Goal: Information Seeking & Learning: Learn about a topic

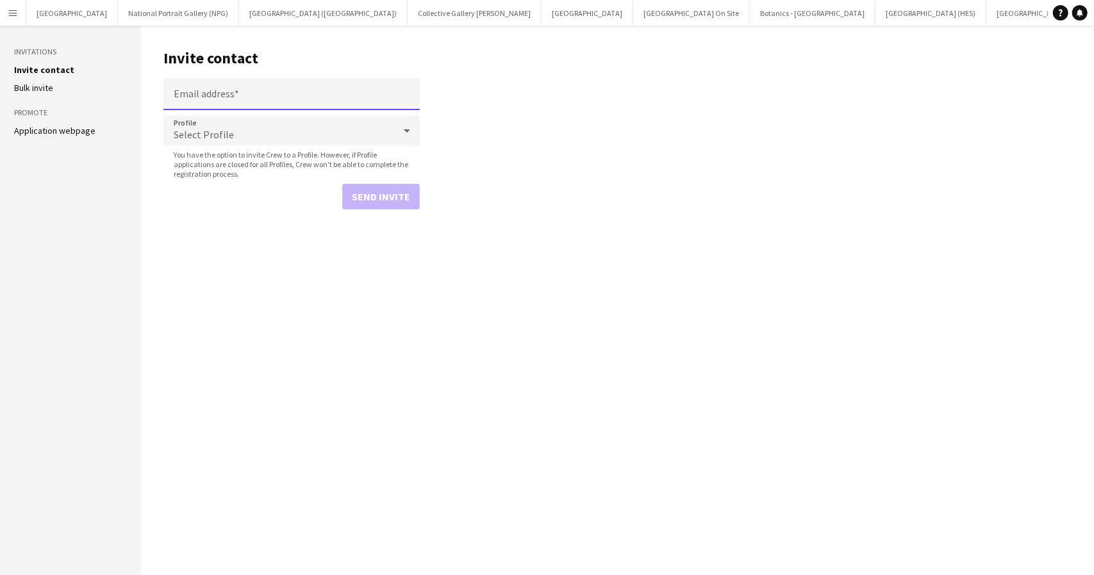
click at [208, 92] on input "Email address" at bounding box center [291, 94] width 256 height 32
paste input "**********"
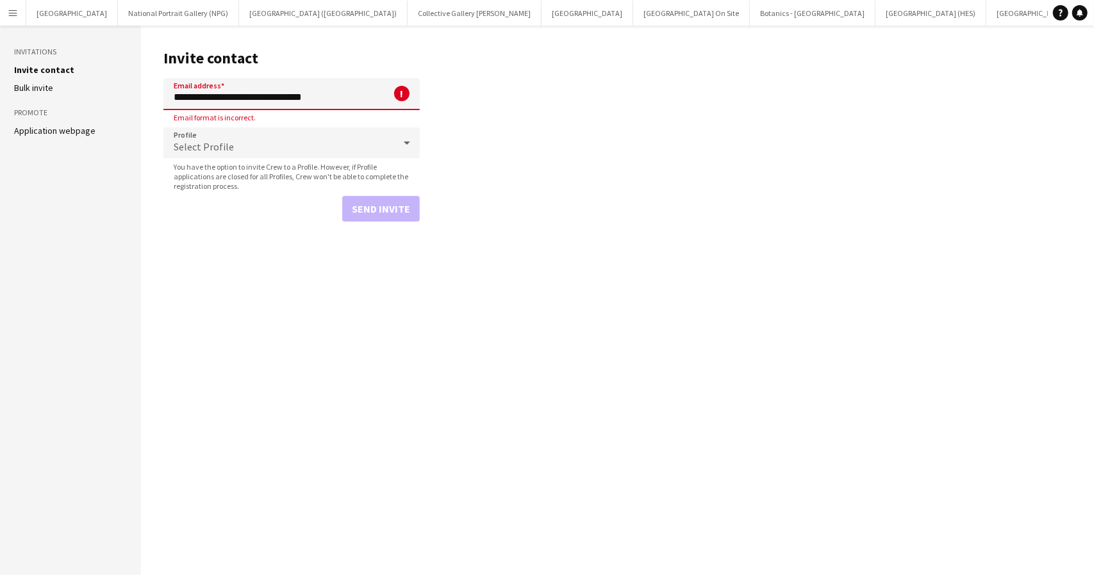
drag, startPoint x: 206, startPoint y: 98, endPoint x: 163, endPoint y: 89, distance: 44.5
click at [163, 89] on main "**********" at bounding box center [617, 301] width 953 height 550
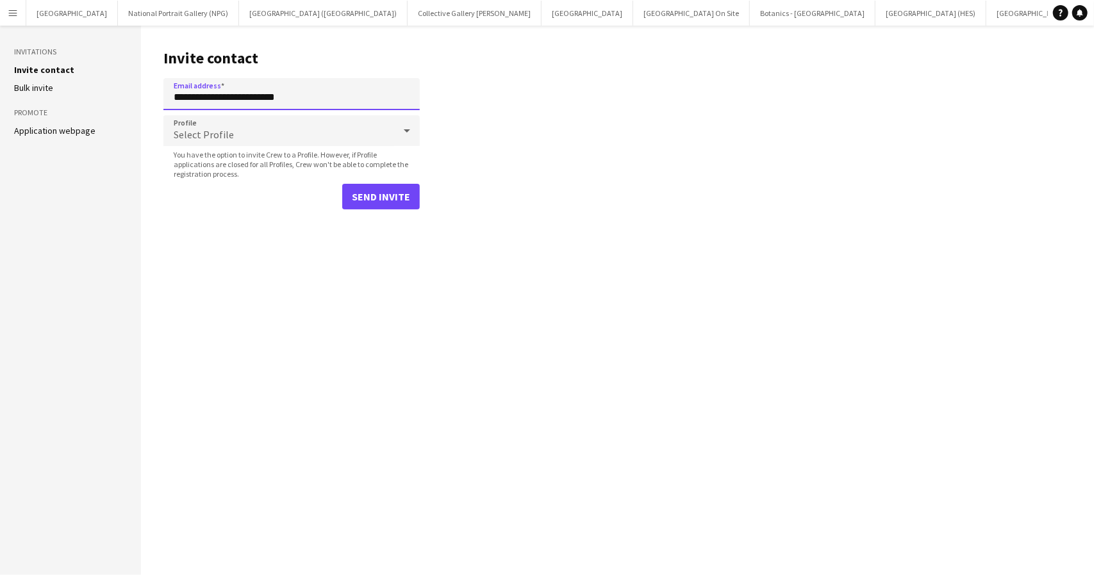
type input "**********"
click at [232, 127] on div "Select Profile" at bounding box center [278, 130] width 231 height 31
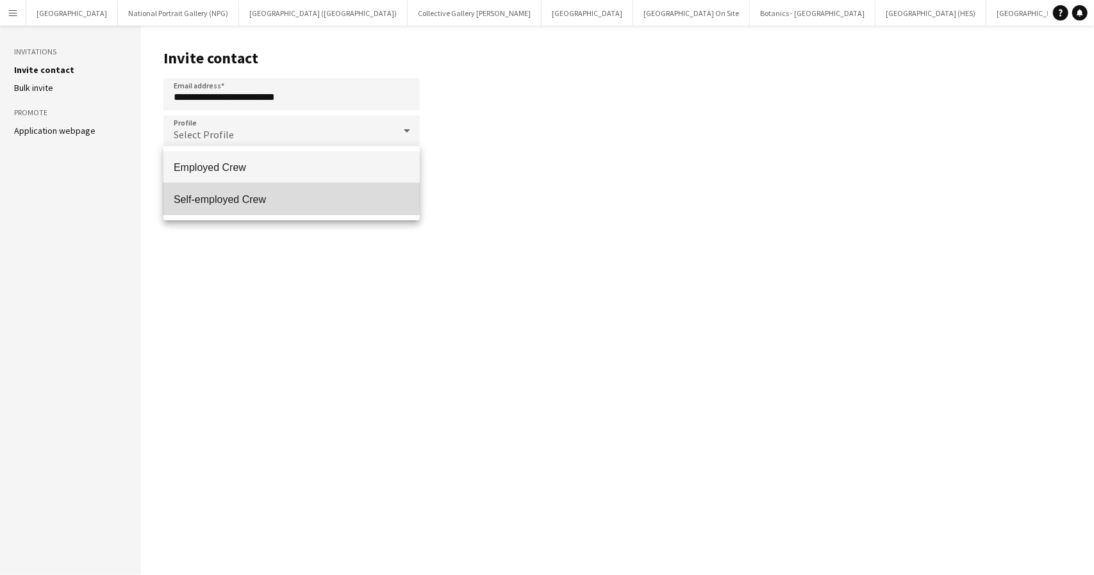
click at [229, 195] on span "Self-employed Crew" at bounding box center [292, 199] width 236 height 12
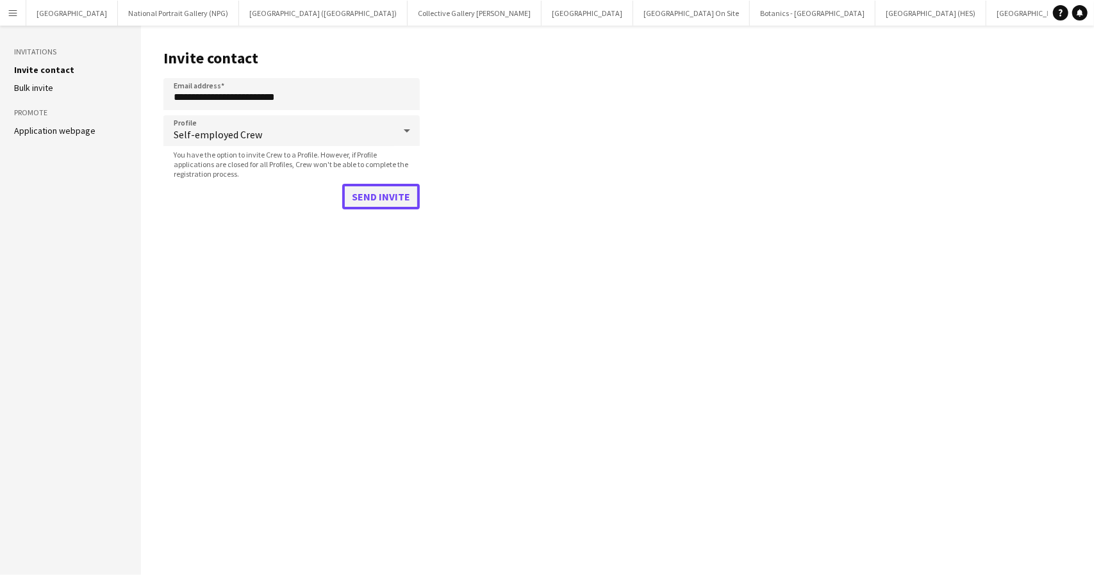
click at [361, 193] on button "Send invite" at bounding box center [381, 197] width 78 height 26
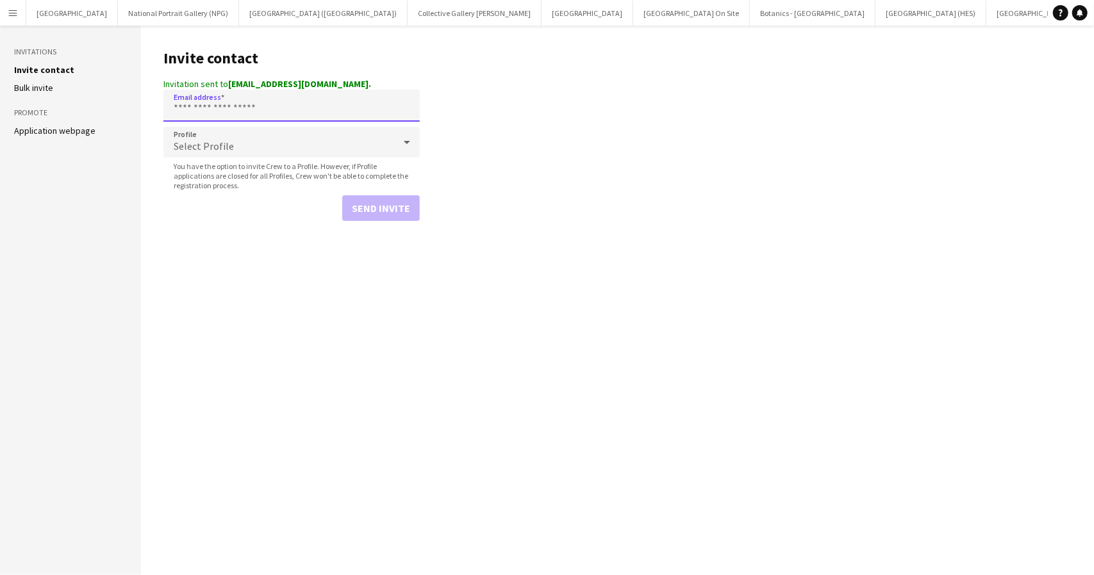
drag, startPoint x: 358, startPoint y: 94, endPoint x: 274, endPoint y: 94, distance: 84.6
click at [274, 94] on input "Email address" at bounding box center [291, 106] width 256 height 32
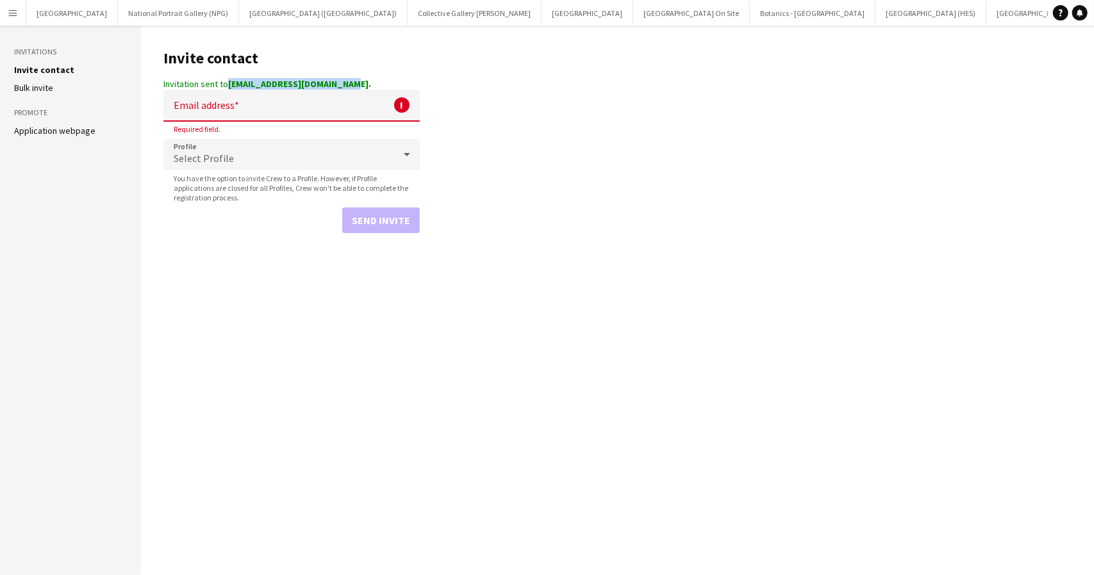
drag, startPoint x: 228, startPoint y: 83, endPoint x: 343, endPoint y: 86, distance: 115.3
click at [343, 86] on div "Invitation sent to sarahsimeoni@hotmail.co.uk." at bounding box center [291, 84] width 256 height 12
copy strong "sarahsimeoni@hotmail.co.uk"
drag, startPoint x: 551, startPoint y: 463, endPoint x: 702, endPoint y: 471, distance: 151.4
click at [552, 463] on main "Invite contact Invitation sent to sarahsimeoni@hotmail.co.uk. Email address ! R…" at bounding box center [617, 301] width 953 height 550
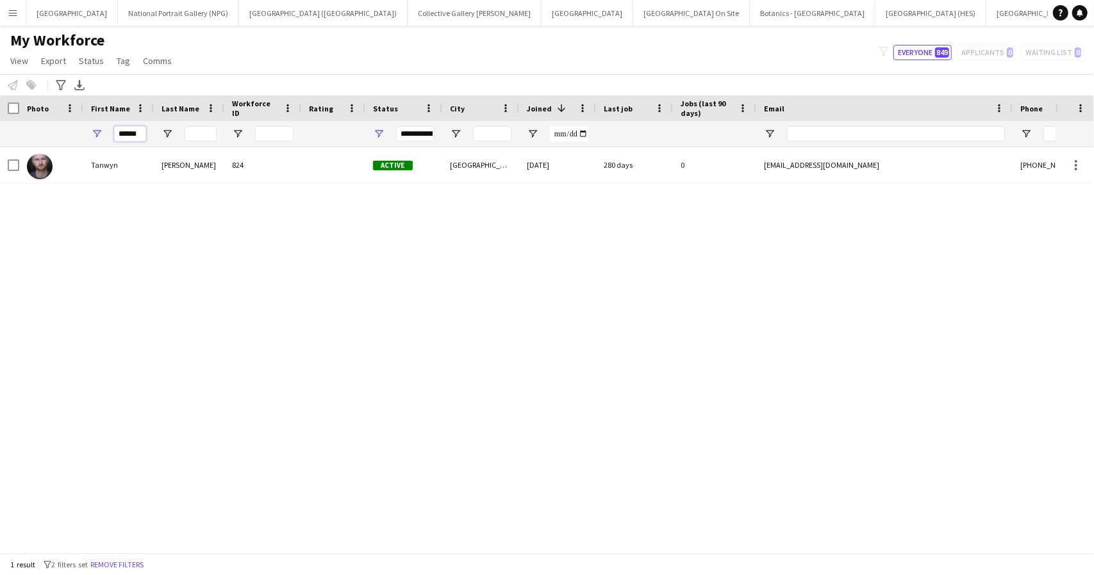
click at [132, 129] on input "******" at bounding box center [130, 133] width 32 height 15
type input "*****"
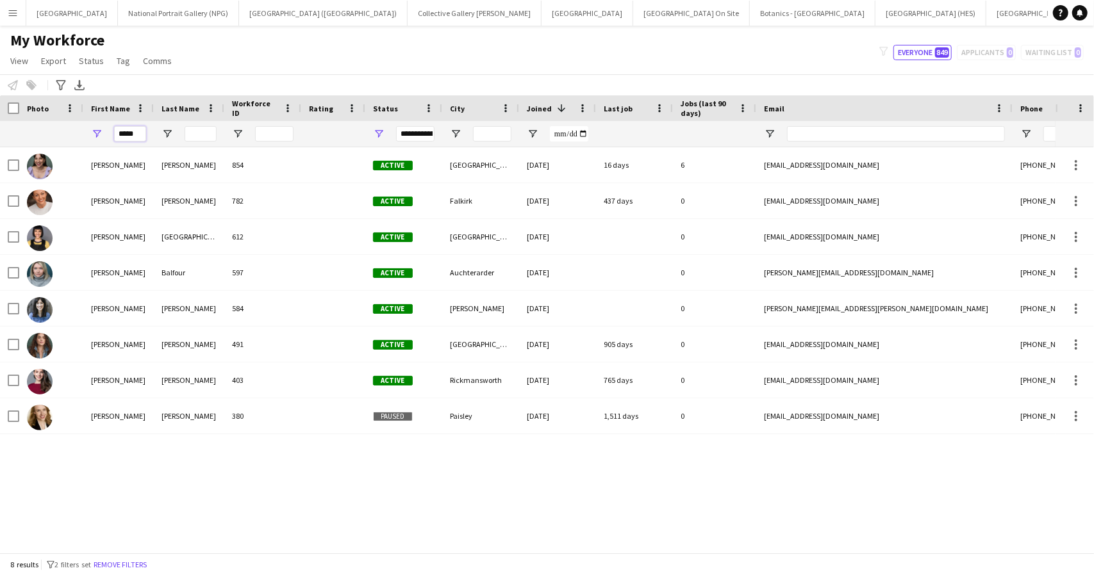
click at [127, 135] on input "*****" at bounding box center [130, 133] width 32 height 15
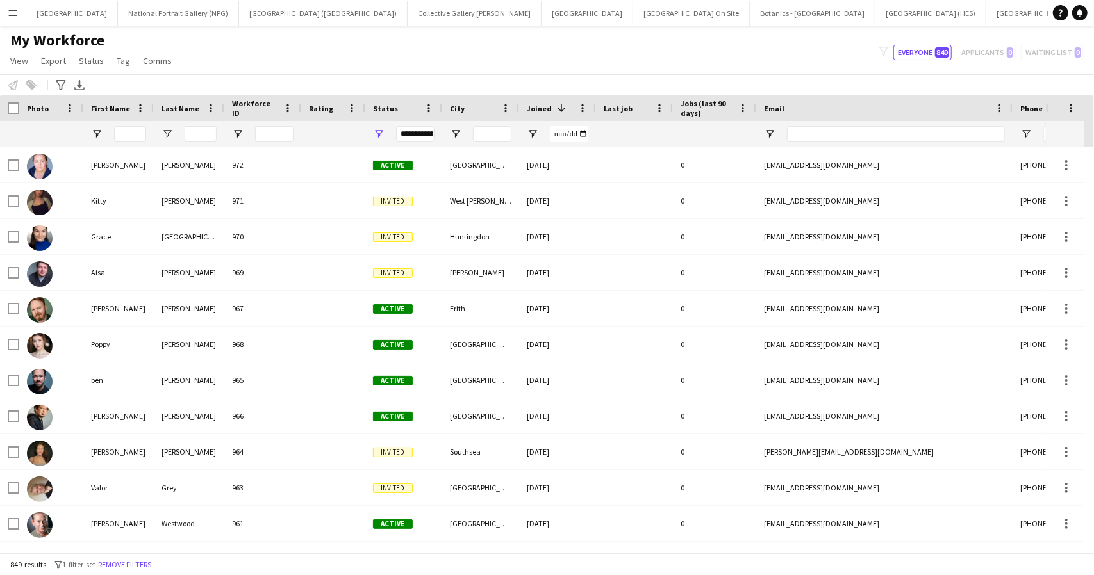
click at [260, 45] on div "My Workforce View Views Default view New view Update view Delete view Edit name…" at bounding box center [547, 53] width 1094 height 44
click at [190, 131] on input "Last Name Filter Input" at bounding box center [201, 133] width 32 height 15
paste input "*******"
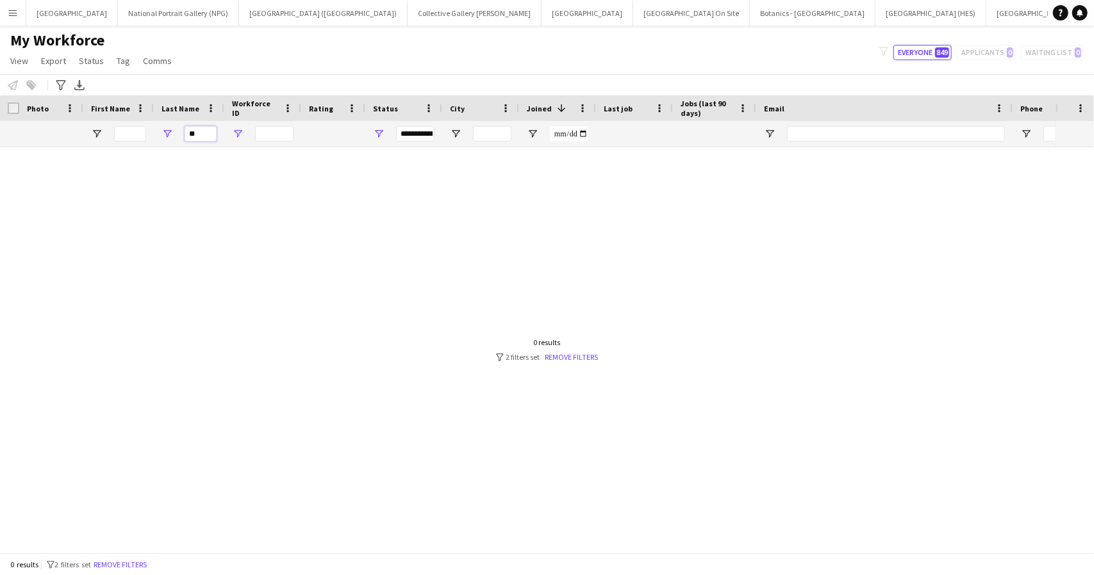
type input "*"
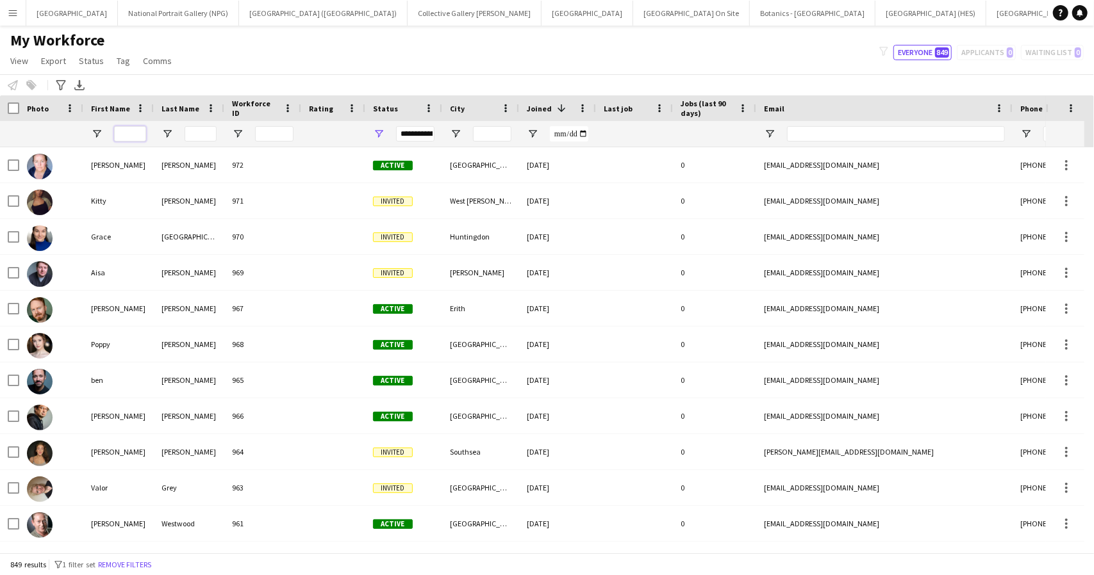
click at [119, 132] on input "First Name Filter Input" at bounding box center [130, 133] width 32 height 15
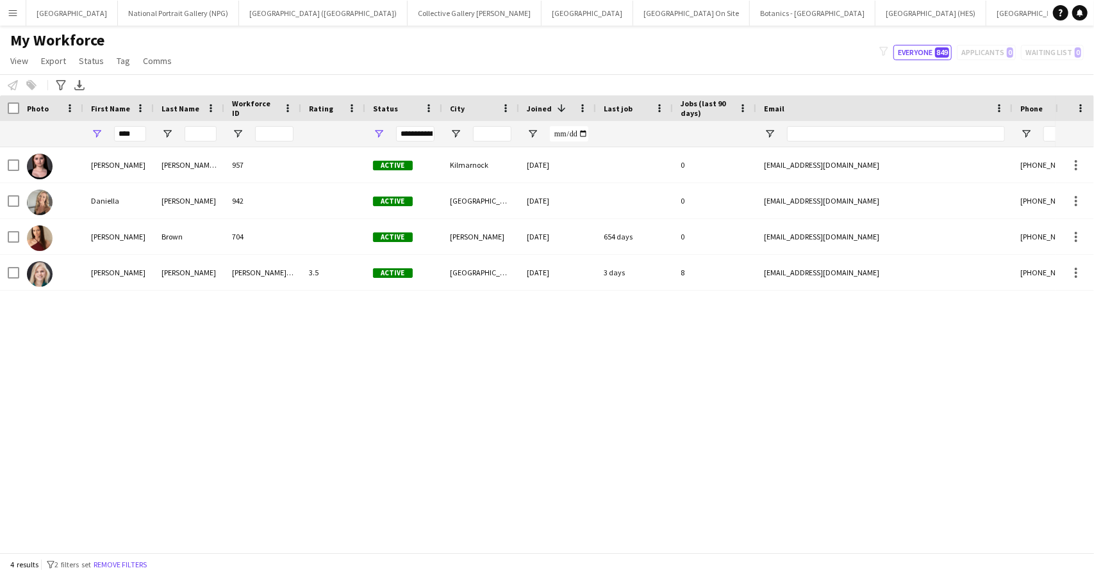
click at [464, 385] on div "[PERSON_NAME] 957 Active Kilmarnock [DATE] 0 [EMAIL_ADDRESS][DOMAIN_NAME] [PHON…" at bounding box center [527, 345] width 1055 height 396
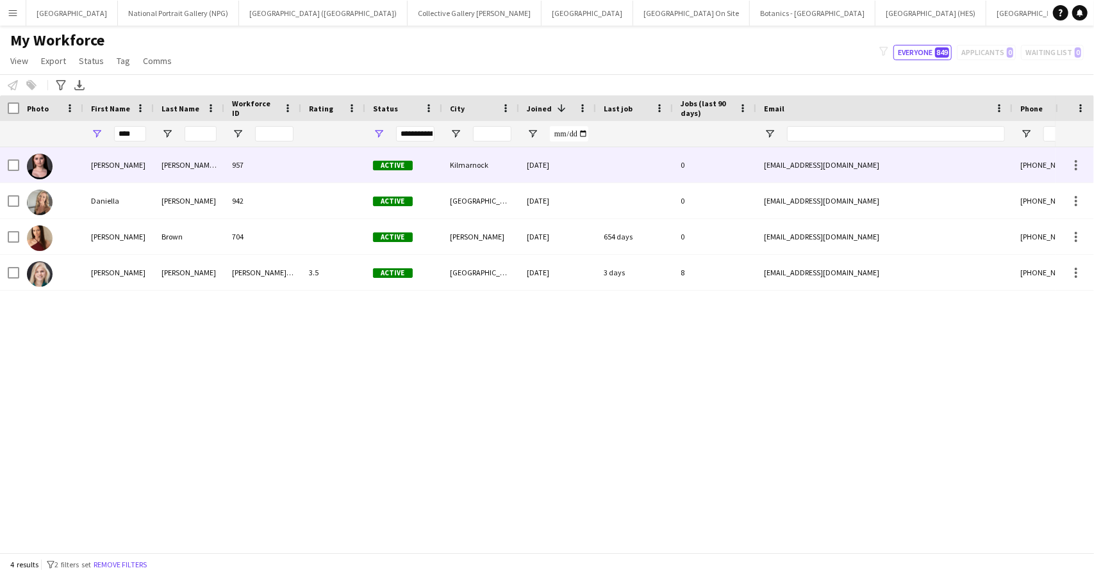
click at [439, 163] on div "Active" at bounding box center [403, 164] width 77 height 35
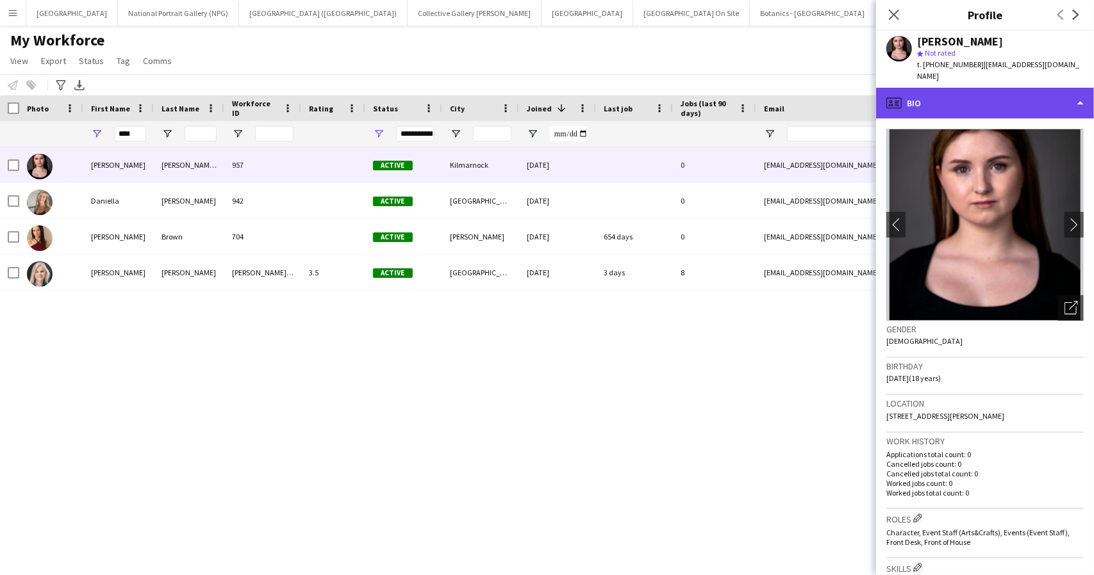
click at [1061, 94] on div "profile Bio" at bounding box center [985, 103] width 218 height 31
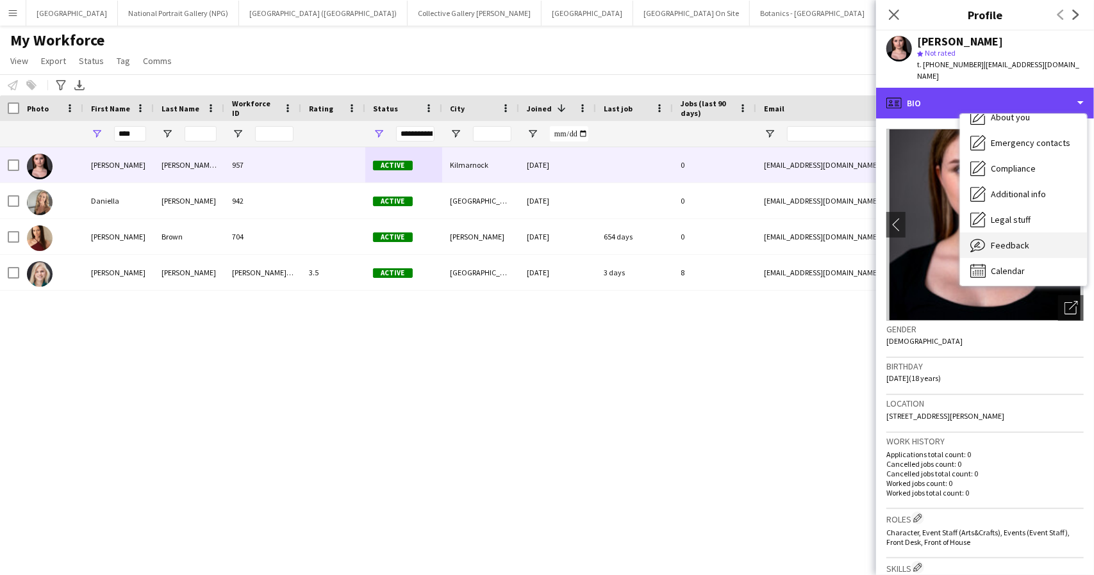
scroll to position [95, 0]
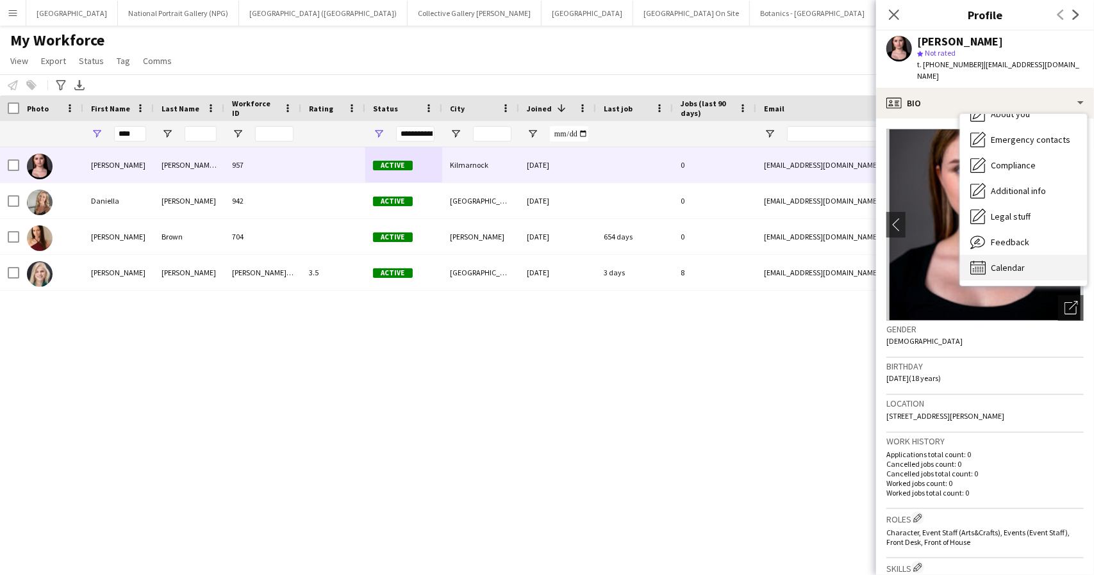
click at [1008, 262] on span "Calendar" at bounding box center [1007, 268] width 34 height 12
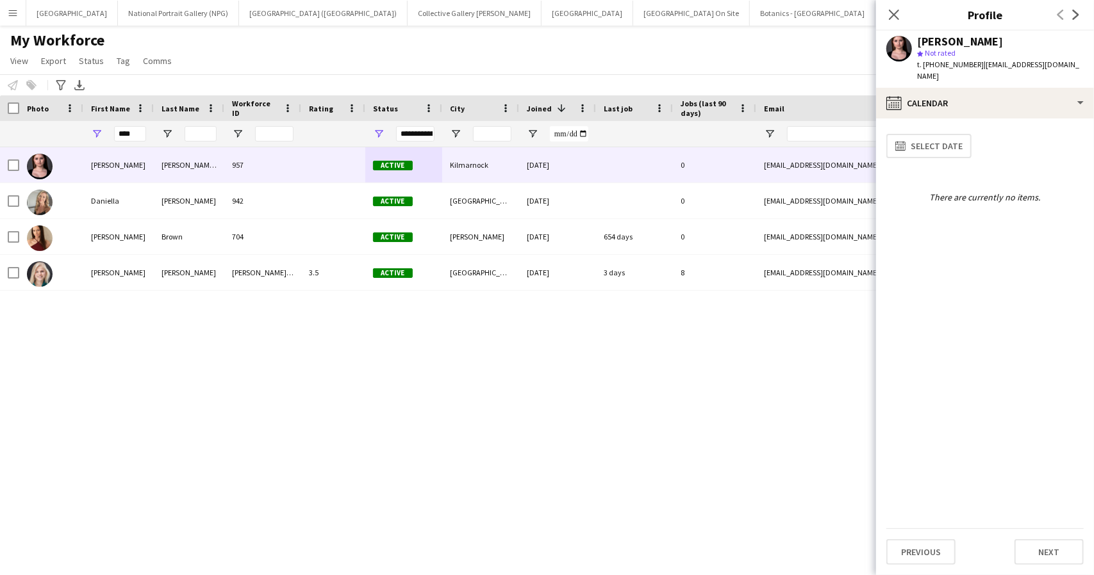
click at [806, 379] on div "[PERSON_NAME] 957 Active Kilmarnock [DATE] 0 [EMAIL_ADDRESS][DOMAIN_NAME] [PHON…" at bounding box center [527, 345] width 1055 height 396
click at [587, 373] on div "[PERSON_NAME] 957 Active Kilmarnock [DATE] 0 [EMAIL_ADDRESS][DOMAIN_NAME] [PHON…" at bounding box center [527, 345] width 1055 height 396
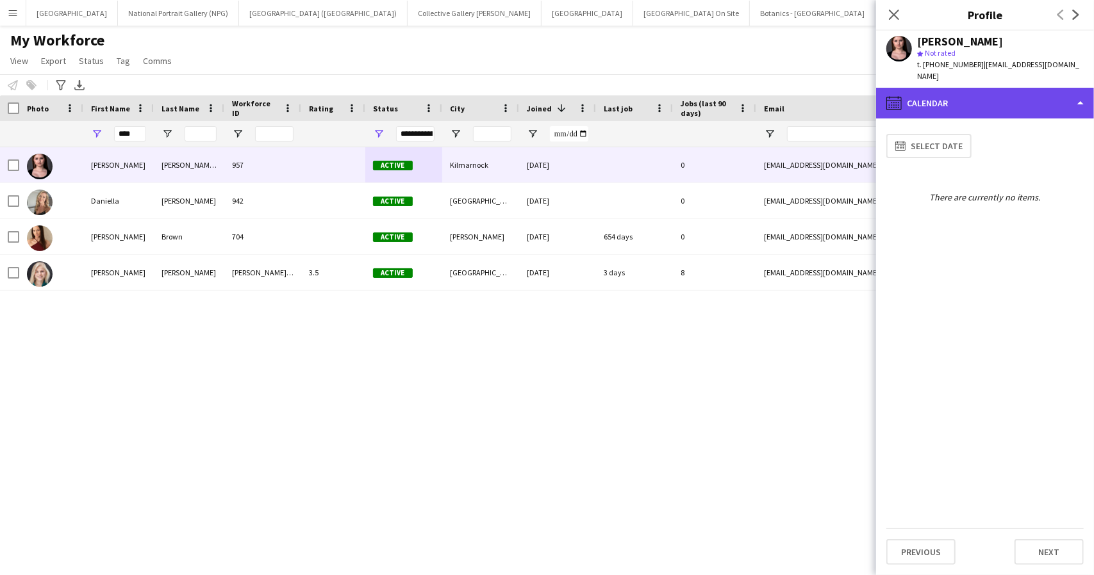
click at [1065, 99] on div "calendar-full Calendar" at bounding box center [985, 103] width 218 height 31
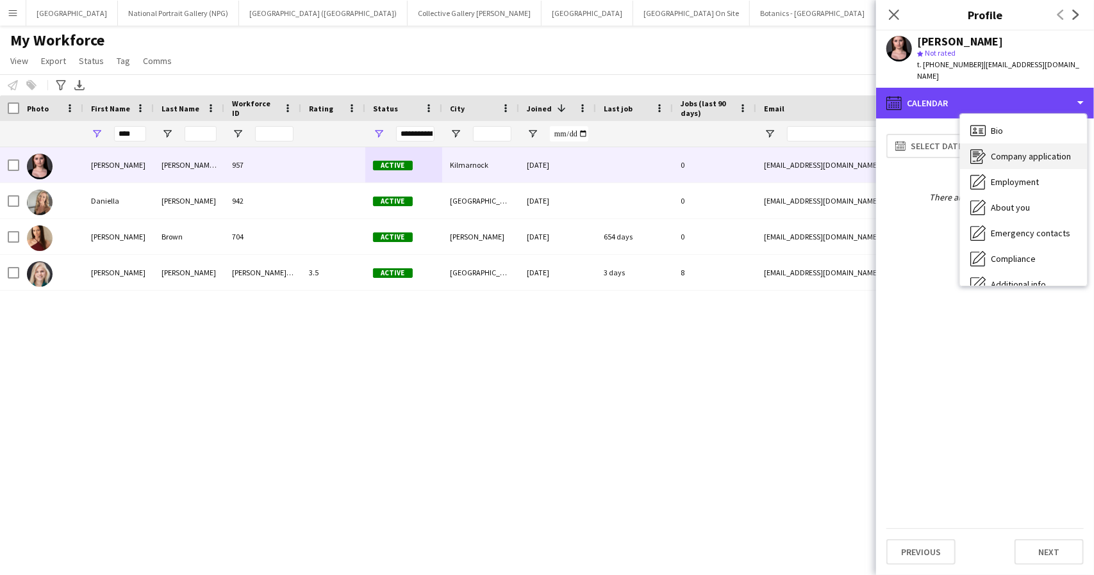
scroll to position [0, 0]
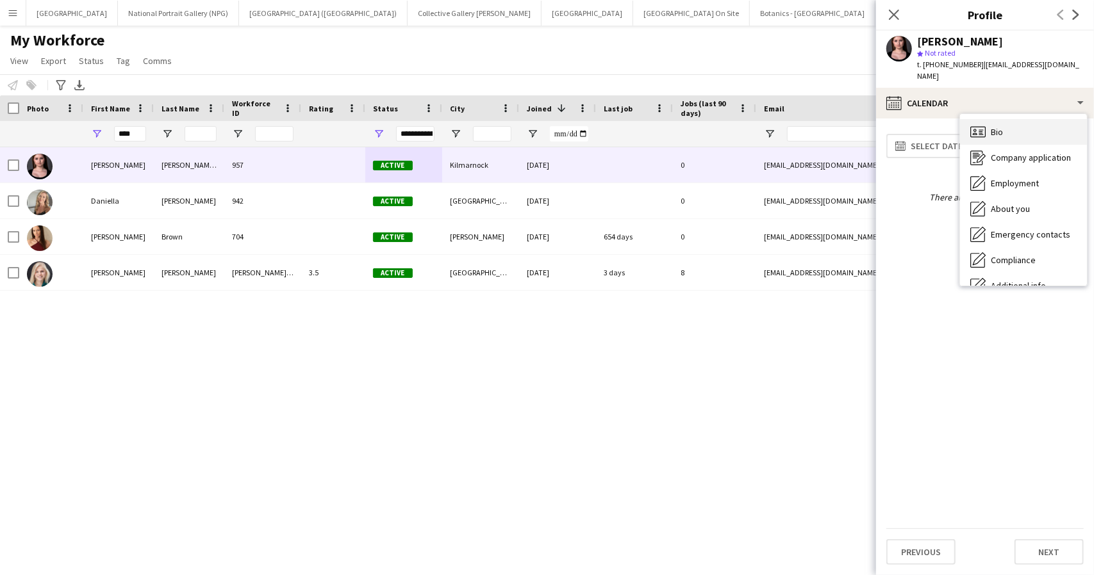
click at [1001, 126] on span "Bio" at bounding box center [996, 132] width 12 height 12
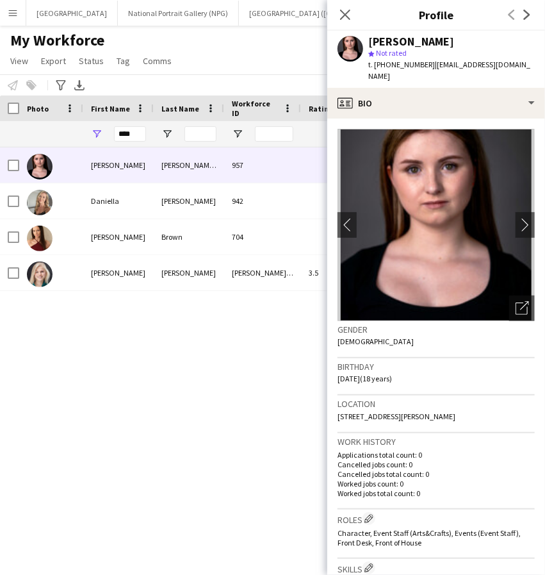
drag, startPoint x: 474, startPoint y: 38, endPoint x: 457, endPoint y: 40, distance: 16.8
click at [474, 39] on div "[PERSON_NAME]" at bounding box center [451, 42] width 167 height 12
drag, startPoint x: 456, startPoint y: 43, endPoint x: 370, endPoint y: 44, distance: 85.8
click at [370, 44] on div "[PERSON_NAME]" at bounding box center [451, 42] width 167 height 12
copy div "[PERSON_NAME]"
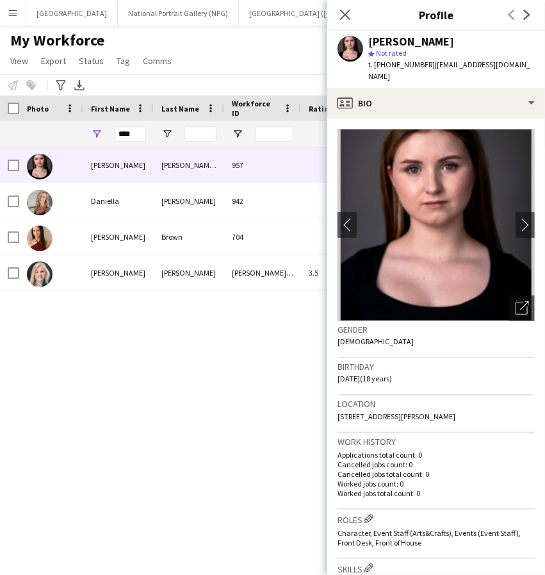
drag, startPoint x: 474, startPoint y: 403, endPoint x: 338, endPoint y: 403, distance: 136.5
click at [338, 403] on div "Location [STREET_ADDRESS][PERSON_NAME]" at bounding box center [436, 413] width 197 height 37
copy span "[STREET_ADDRESS][PERSON_NAME]"
drag, startPoint x: 423, startPoint y: 63, endPoint x: 386, endPoint y: 65, distance: 36.5
click at [386, 65] on span "t. [PHONE_NUMBER]" at bounding box center [401, 65] width 67 height 10
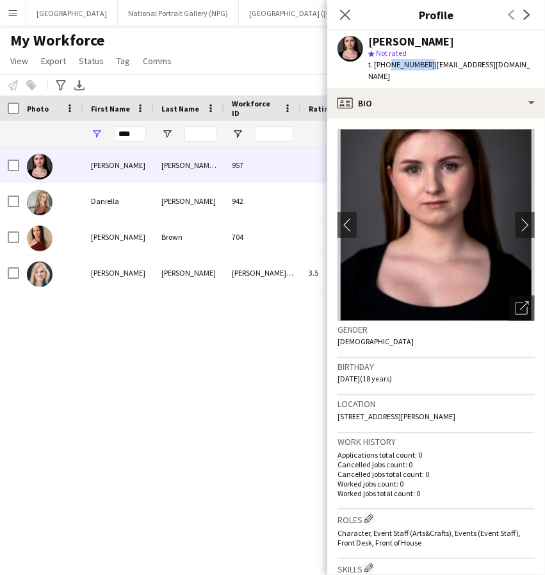
copy span "7757712601"
drag, startPoint x: 429, startPoint y: 66, endPoint x: 496, endPoint y: 63, distance: 67.3
click at [496, 63] on span "| [EMAIL_ADDRESS][DOMAIN_NAME]" at bounding box center [449, 70] width 162 height 21
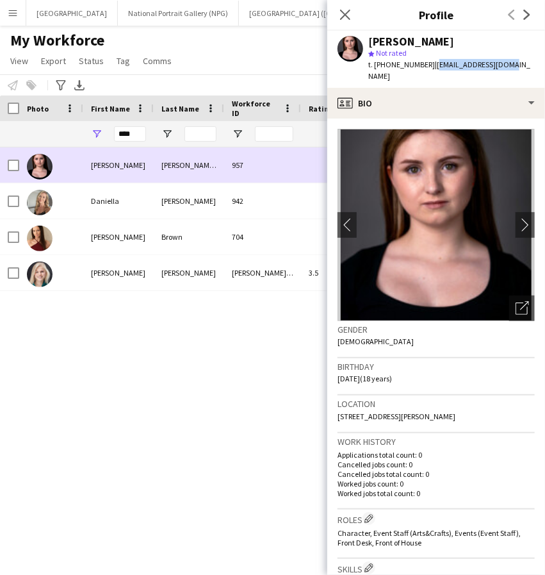
copy span "[EMAIL_ADDRESS][DOMAIN_NAME]"
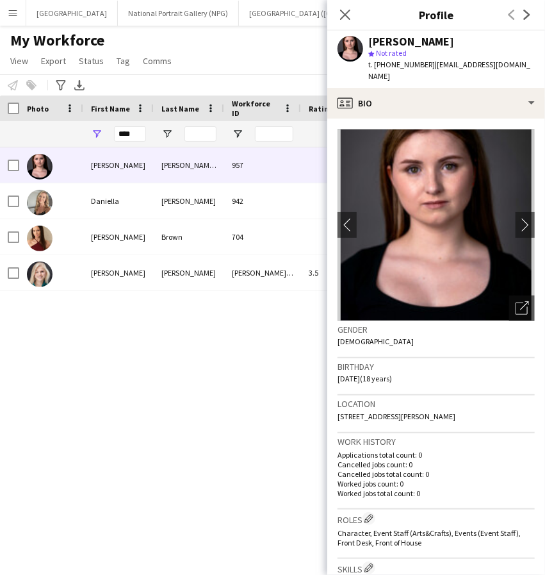
drag, startPoint x: 259, startPoint y: 47, endPoint x: 273, endPoint y: 29, distance: 22.9
click at [261, 47] on div "My Workforce View Views Default view New view Update view Delete view Edit name…" at bounding box center [272, 53] width 545 height 44
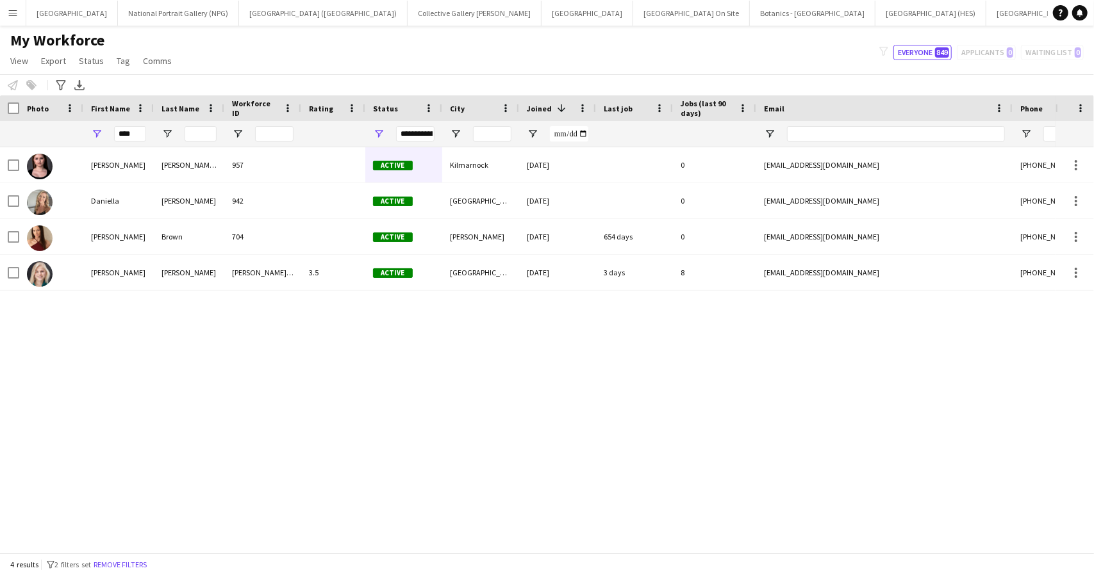
drag, startPoint x: 675, startPoint y: 46, endPoint x: 656, endPoint y: 53, distance: 19.7
click at [673, 47] on div "My Workforce View Views Default view New view Update view Delete view Edit name…" at bounding box center [547, 53] width 1094 height 44
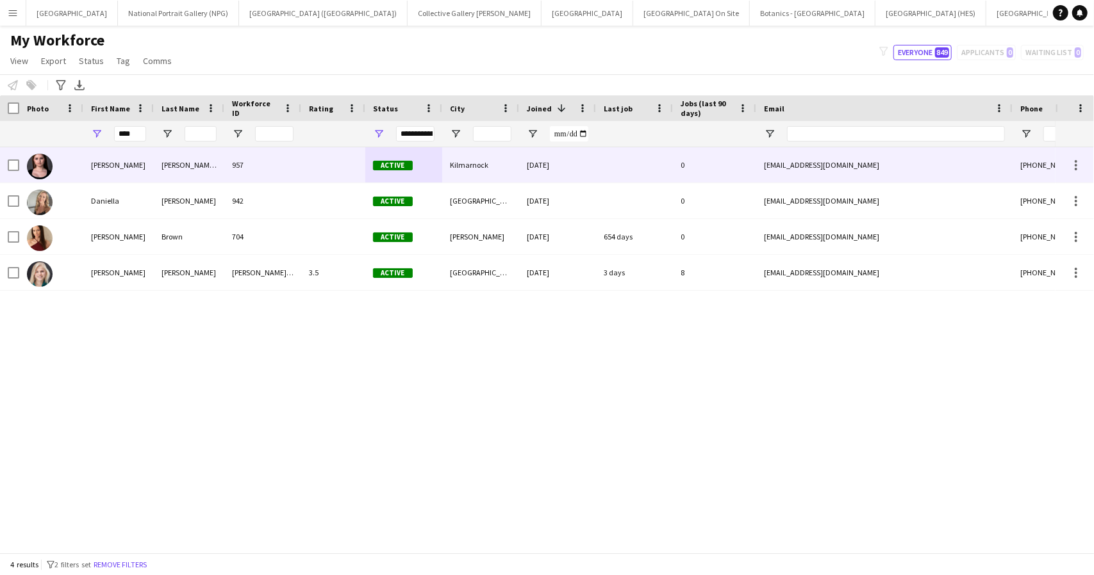
click at [219, 163] on div "[PERSON_NAME] [PERSON_NAME]" at bounding box center [189, 164] width 70 height 35
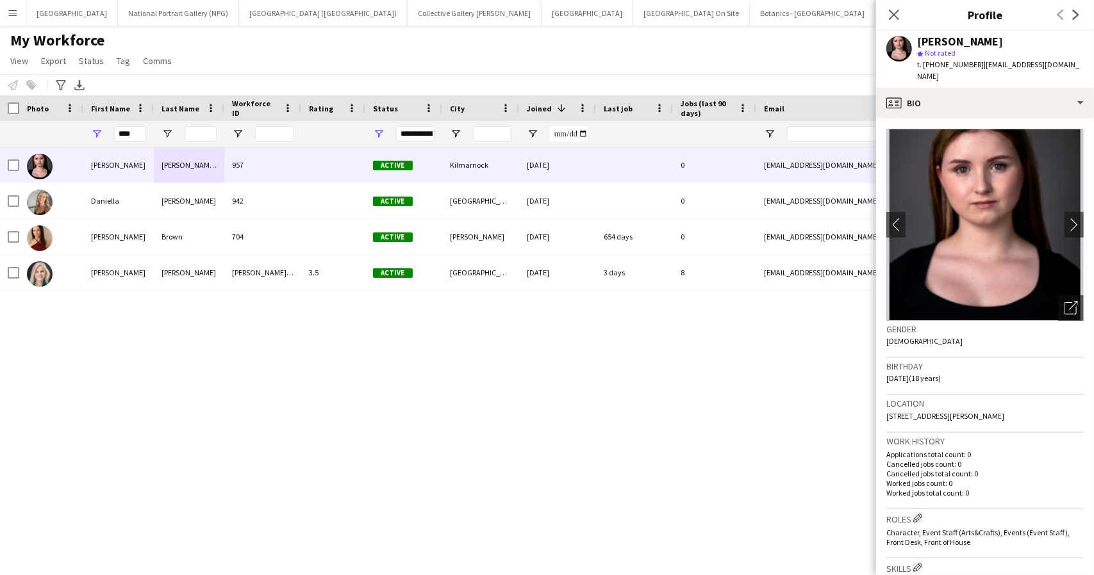
click at [949, 8] on h3 "Profile" at bounding box center [985, 14] width 218 height 17
drag, startPoint x: 1052, startPoint y: 64, endPoint x: 979, endPoint y: 69, distance: 73.2
click at [979, 69] on div "[PERSON_NAME] star Not rated t. [PHONE_NUMBER] | [EMAIL_ADDRESS][DOMAIN_NAME]" at bounding box center [985, 59] width 218 height 57
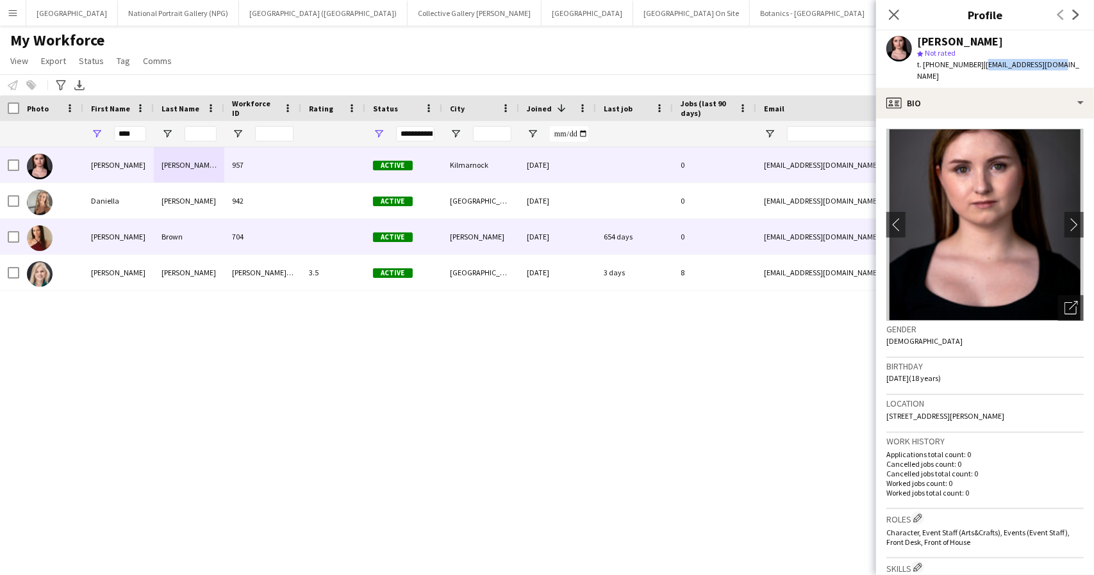
copy span "[EMAIL_ADDRESS][DOMAIN_NAME]"
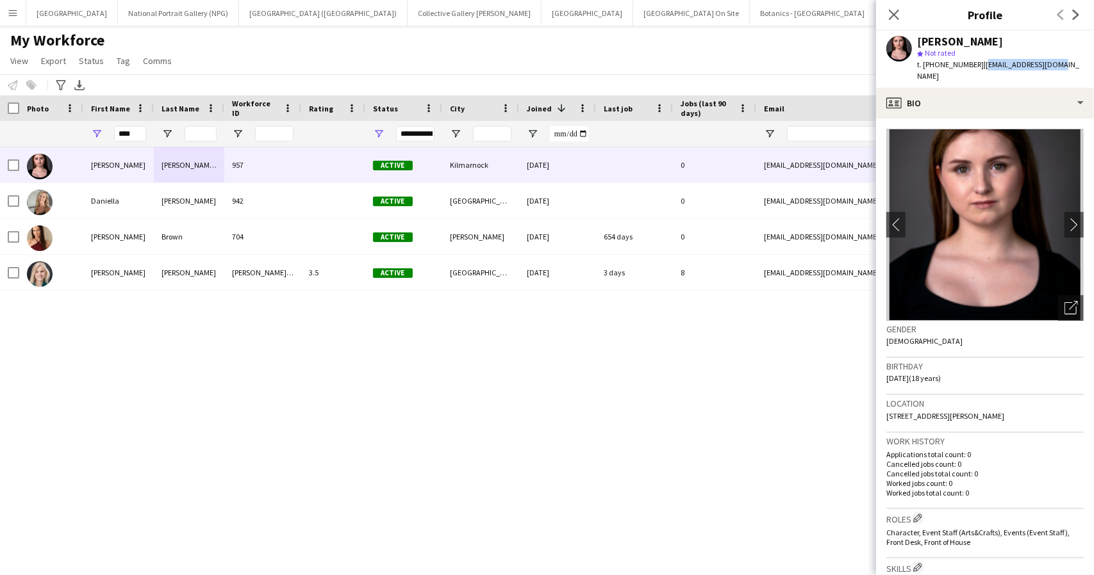
click at [33, 427] on div "[PERSON_NAME] 957 Active Kilmarnock [DATE] 0 [EMAIL_ADDRESS][DOMAIN_NAME] [PHON…" at bounding box center [527, 345] width 1055 height 396
click at [123, 133] on input "****" at bounding box center [130, 133] width 32 height 15
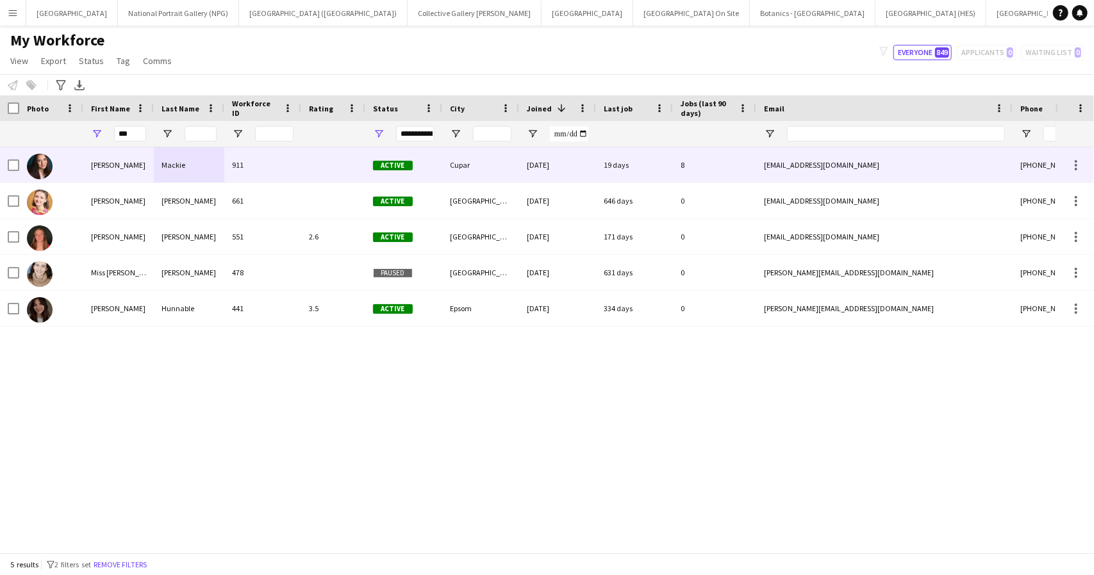
click at [141, 169] on div "[PERSON_NAME]" at bounding box center [118, 164] width 70 height 35
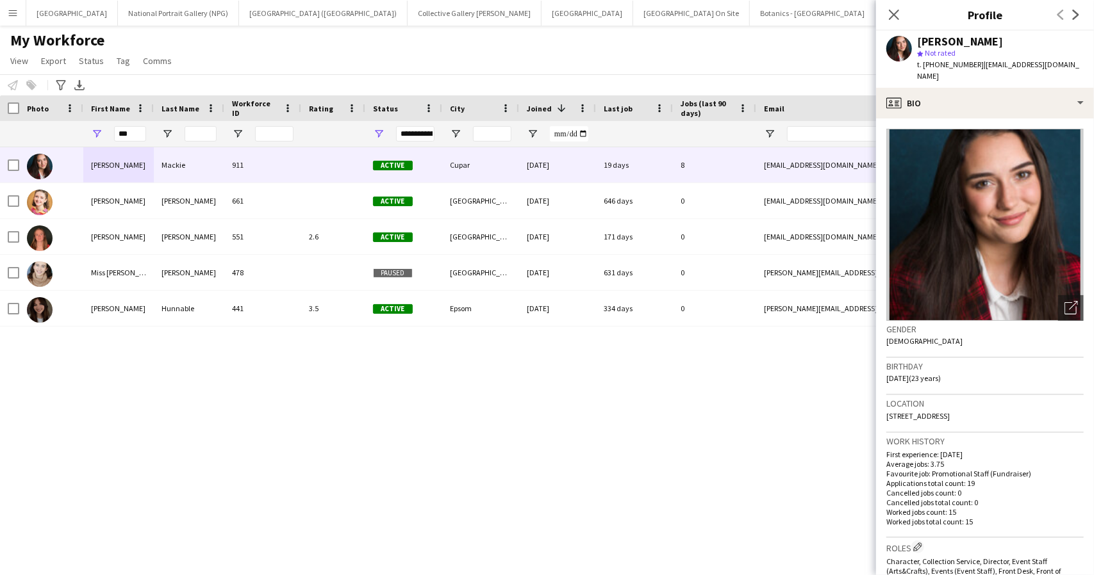
click at [449, 363] on div "[PERSON_NAME] 911 Active Cupar [DATE] 19 days 8 [EMAIL_ADDRESS][DOMAIN_NAME] [P…" at bounding box center [527, 345] width 1055 height 396
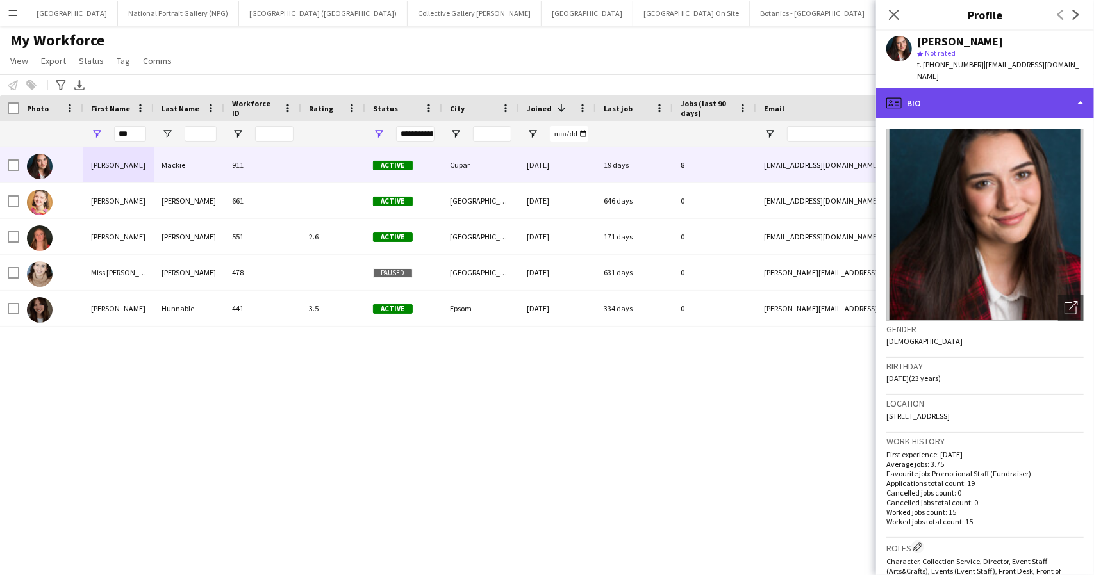
click at [1017, 90] on div "profile Bio" at bounding box center [985, 103] width 218 height 31
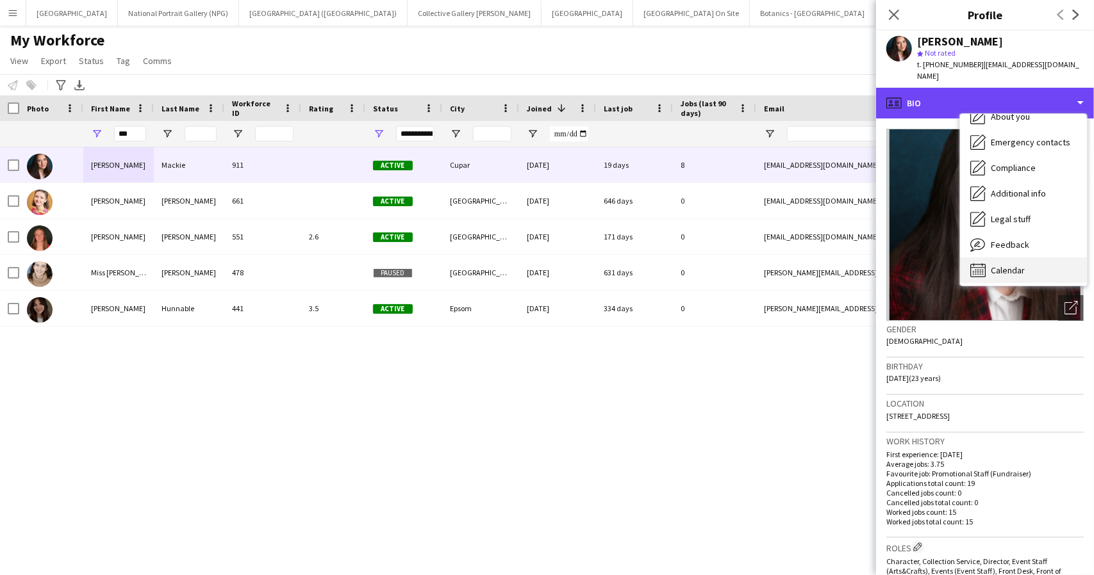
scroll to position [95, 0]
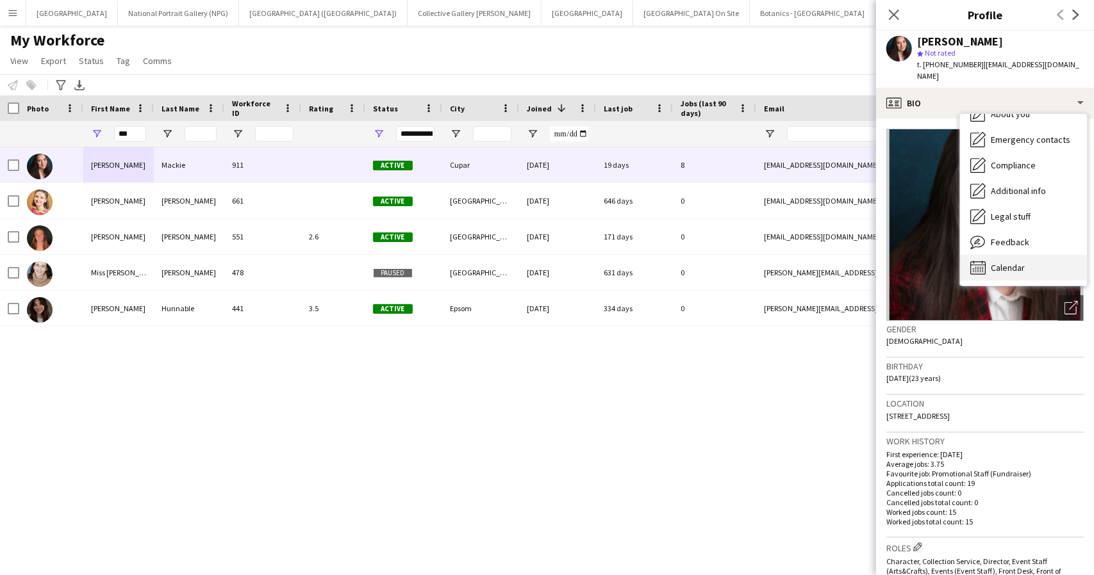
click at [1010, 262] on span "Calendar" at bounding box center [1007, 268] width 34 height 12
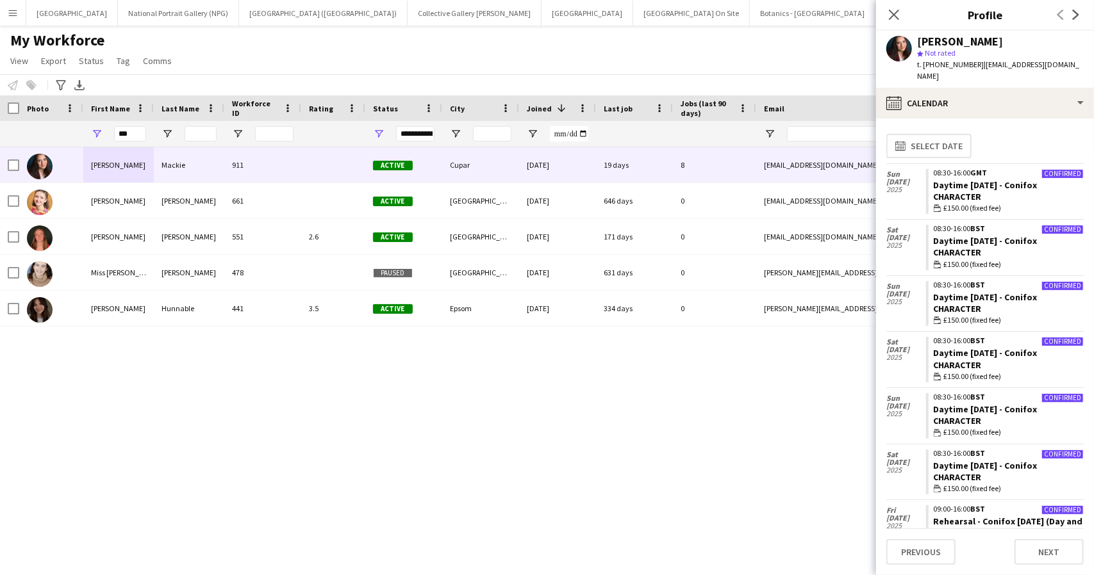
click at [624, 416] on div "[PERSON_NAME] 911 Active Cupar [DATE] 19 days 8 [EMAIL_ADDRESS][DOMAIN_NAME] [P…" at bounding box center [527, 345] width 1055 height 396
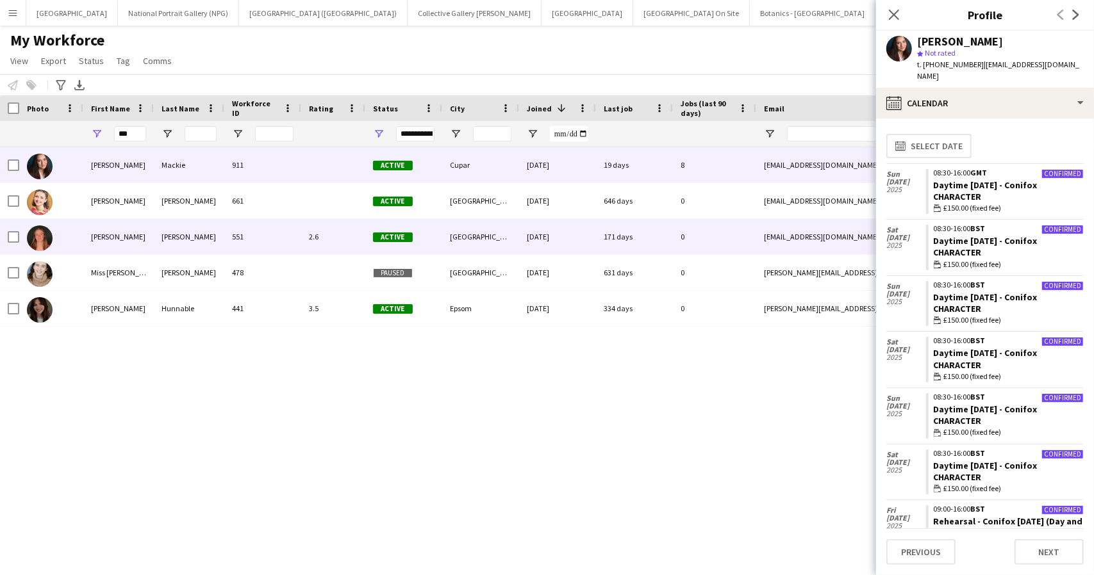
click at [126, 233] on div "[PERSON_NAME]" at bounding box center [118, 236] width 70 height 35
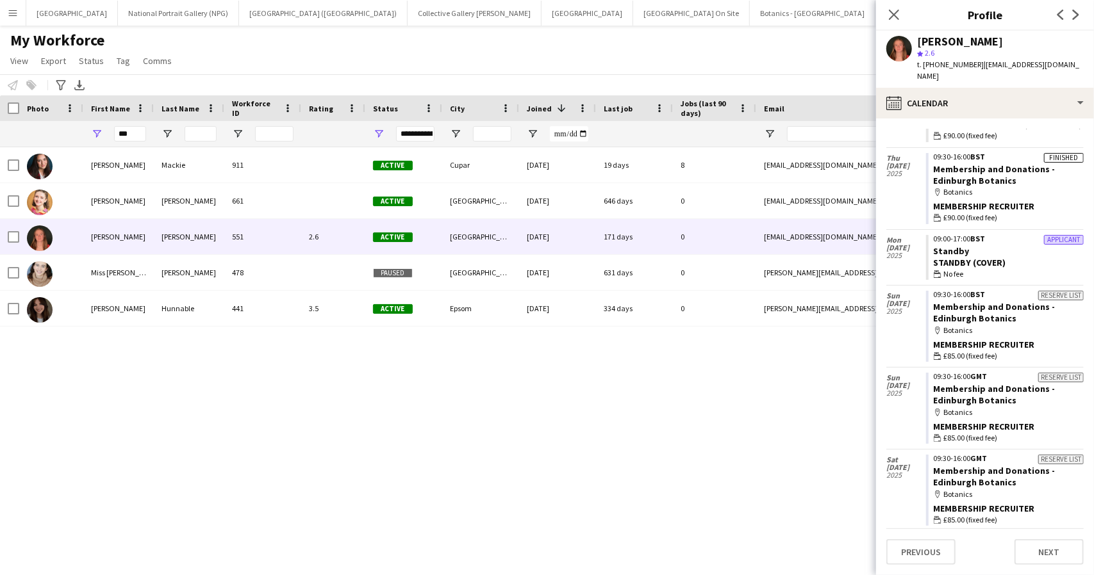
scroll to position [1675, 0]
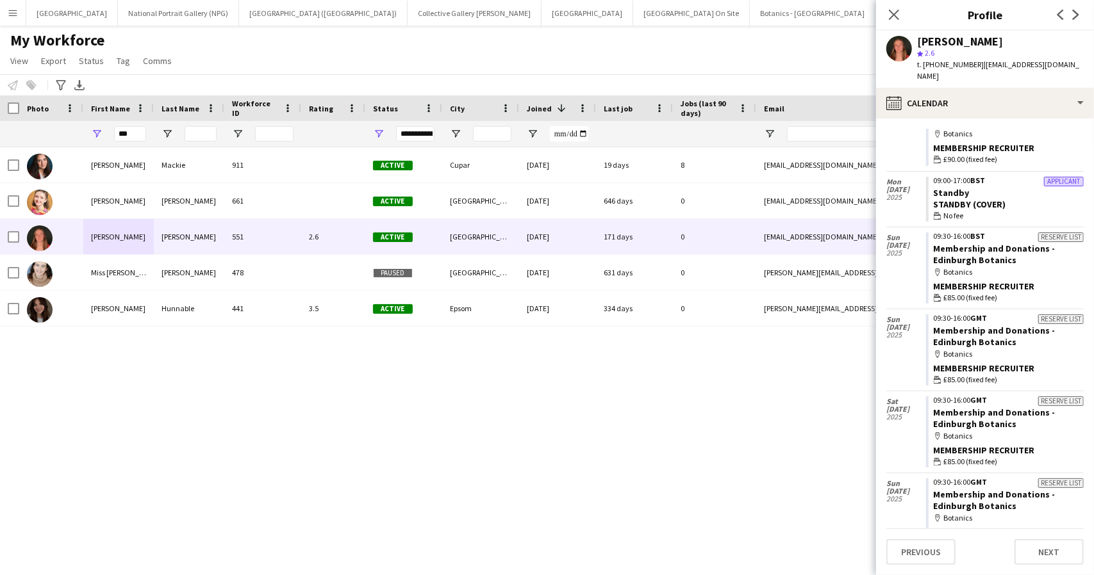
click at [580, 453] on div "[PERSON_NAME] 911 Active Cupar [DATE] 19 days 8 [EMAIL_ADDRESS][DOMAIN_NAME] [P…" at bounding box center [527, 345] width 1055 height 396
click at [560, 51] on div "My Workforce View Views Default view New view Update view Delete view Edit name…" at bounding box center [547, 53] width 1094 height 44
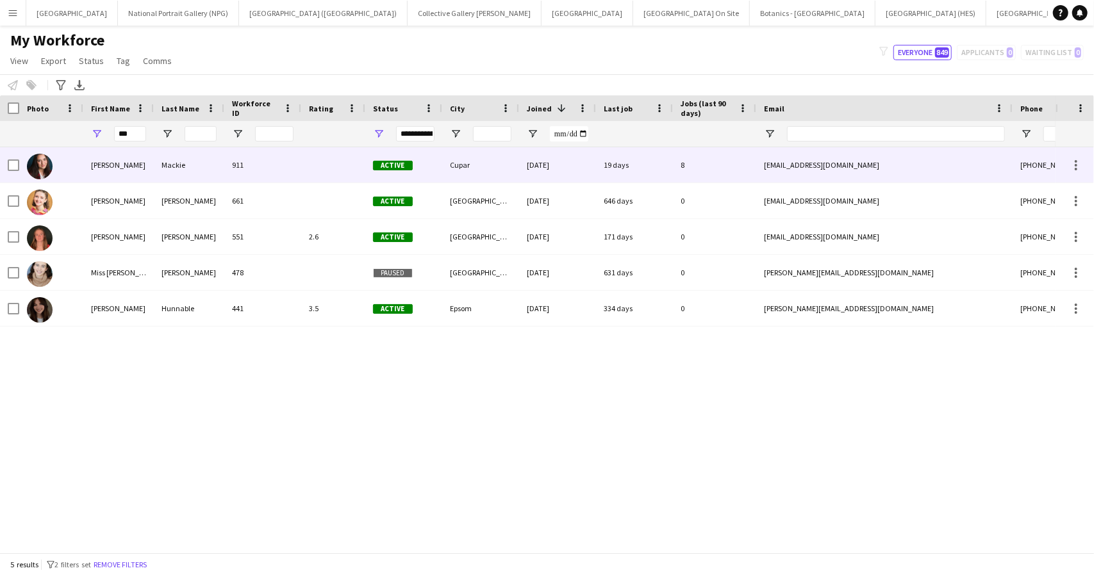
drag, startPoint x: 142, startPoint y: 167, endPoint x: 178, endPoint y: 162, distance: 36.2
click at [144, 166] on div "[PERSON_NAME]" at bounding box center [118, 164] width 70 height 35
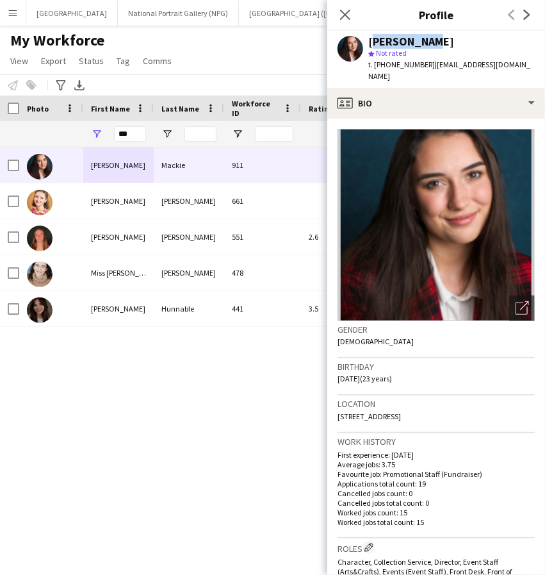
drag, startPoint x: 452, startPoint y: 35, endPoint x: 367, endPoint y: 35, distance: 84.6
click at [367, 35] on div "[PERSON_NAME] star Not rated t. [PHONE_NUMBER] | [EMAIL_ADDRESS][DOMAIN_NAME]" at bounding box center [436, 59] width 218 height 57
copy div "[PERSON_NAME]"
drag, startPoint x: 468, startPoint y: 395, endPoint x: 465, endPoint y: 403, distance: 8.3
click at [468, 398] on h3 "Location" at bounding box center [436, 404] width 197 height 12
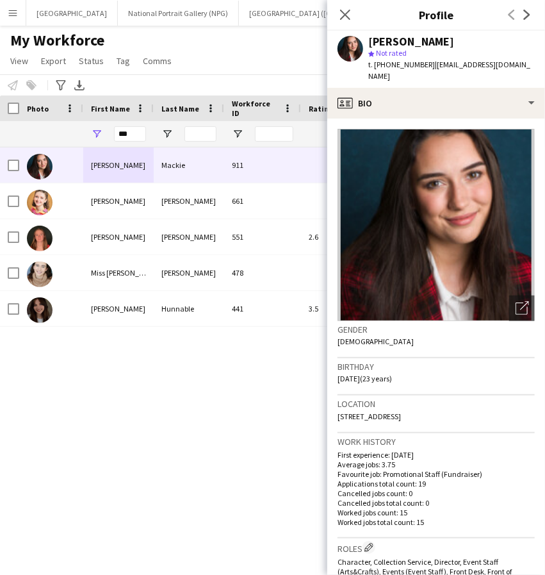
drag, startPoint x: 458, startPoint y: 403, endPoint x: 340, endPoint y: 407, distance: 118.6
click at [340, 407] on div "Location [STREET_ADDRESS]" at bounding box center [436, 413] width 197 height 37
copy span "[STREET_ADDRESS]"
drag, startPoint x: 424, startPoint y: 65, endPoint x: 386, endPoint y: 70, distance: 38.8
click at [386, 70] on div "t. [PHONE_NUMBER] | [EMAIL_ADDRESS][DOMAIN_NAME]" at bounding box center [451, 70] width 167 height 23
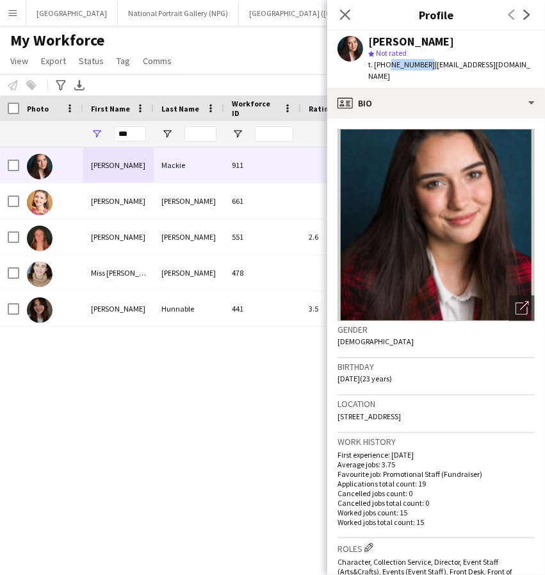
copy span "7956201355"
drag, startPoint x: 518, startPoint y: 65, endPoint x: 431, endPoint y: 67, distance: 86.5
click at [431, 67] on span "| [EMAIL_ADDRESS][DOMAIN_NAME]" at bounding box center [449, 70] width 162 height 21
copy span "[EMAIL_ADDRESS][DOMAIN_NAME]"
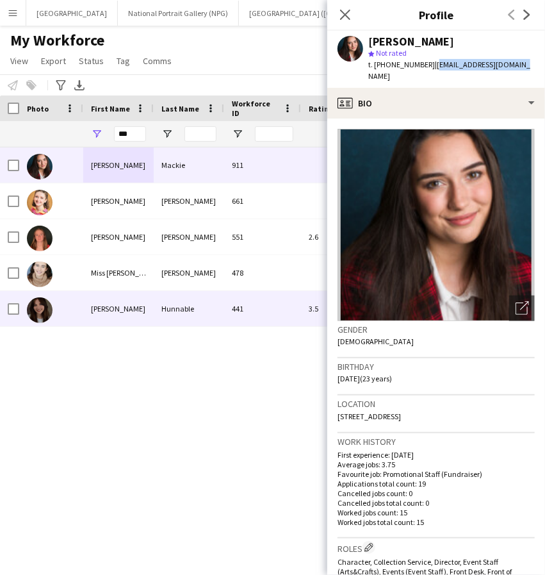
copy span "[EMAIL_ADDRESS][DOMAIN_NAME]"
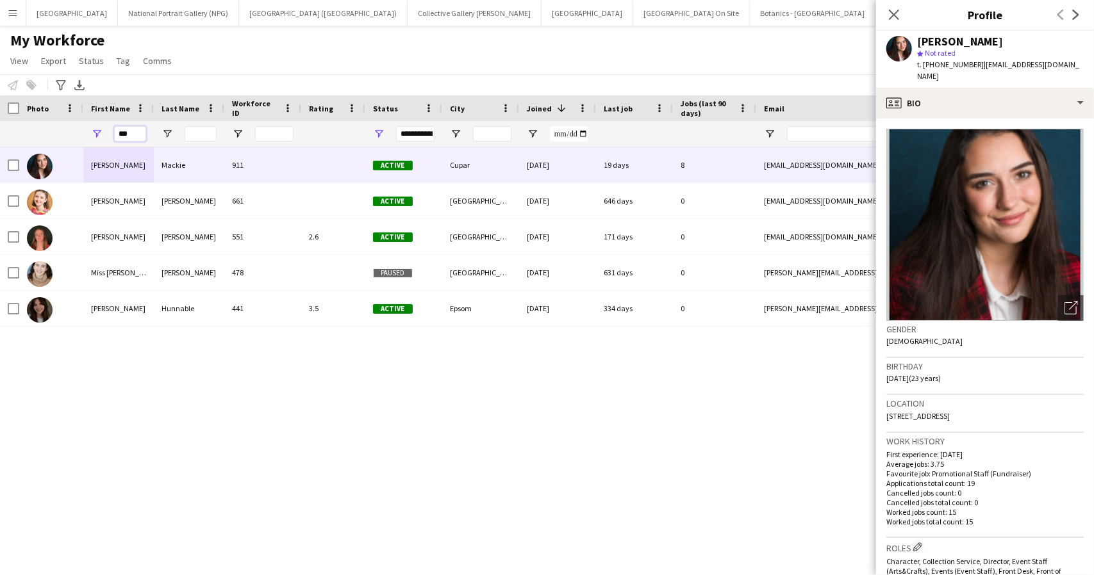
click at [123, 131] on input "***" at bounding box center [130, 133] width 32 height 15
click at [122, 131] on input "***" at bounding box center [130, 133] width 32 height 15
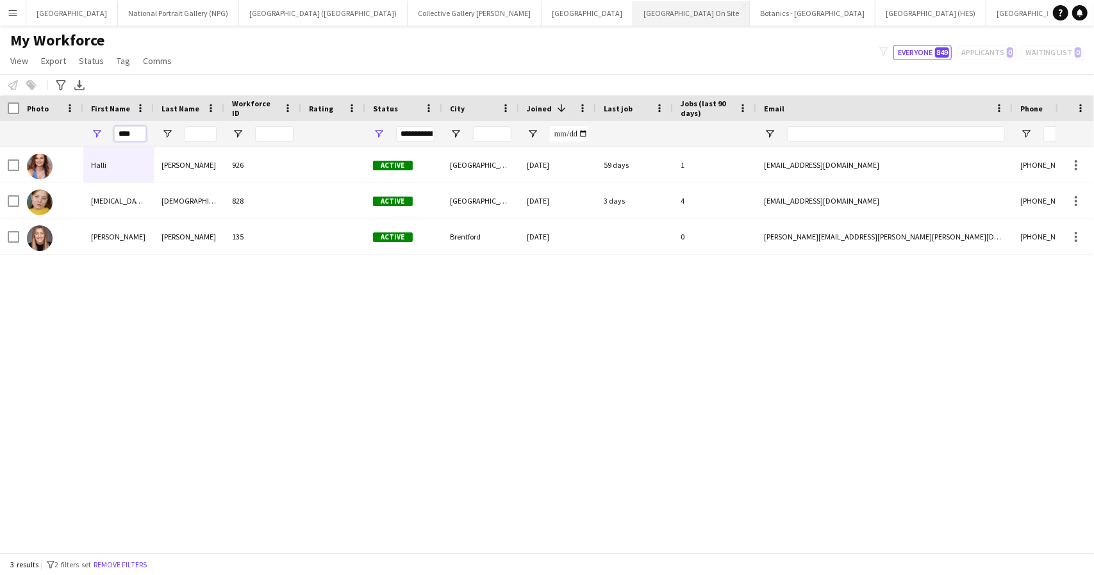
type input "****"
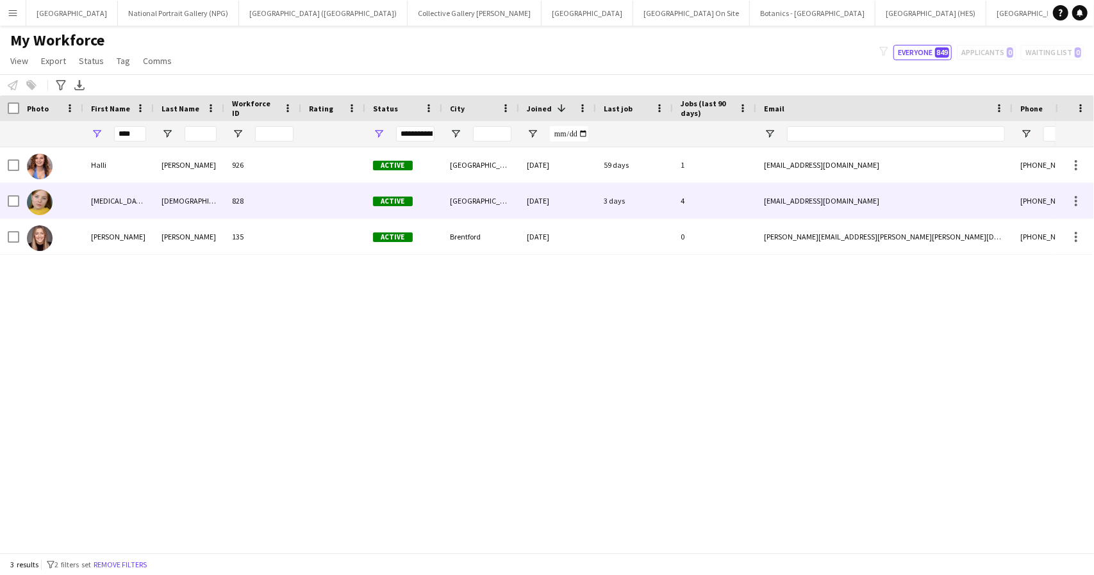
click at [117, 203] on div "[MEDICAL_DATA]" at bounding box center [118, 200] width 70 height 35
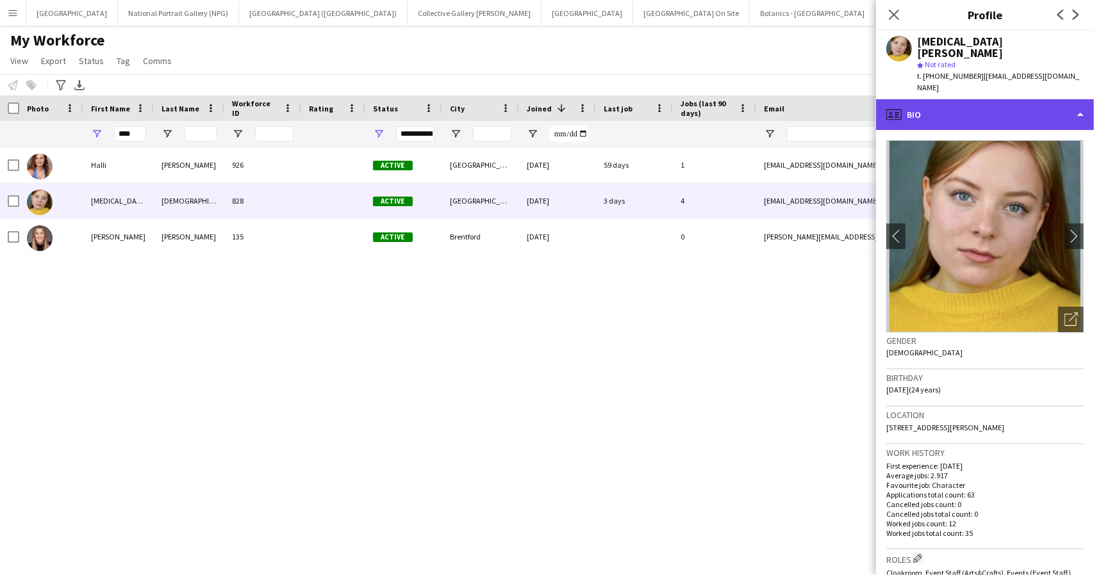
click at [952, 99] on div "profile Bio" at bounding box center [985, 114] width 218 height 31
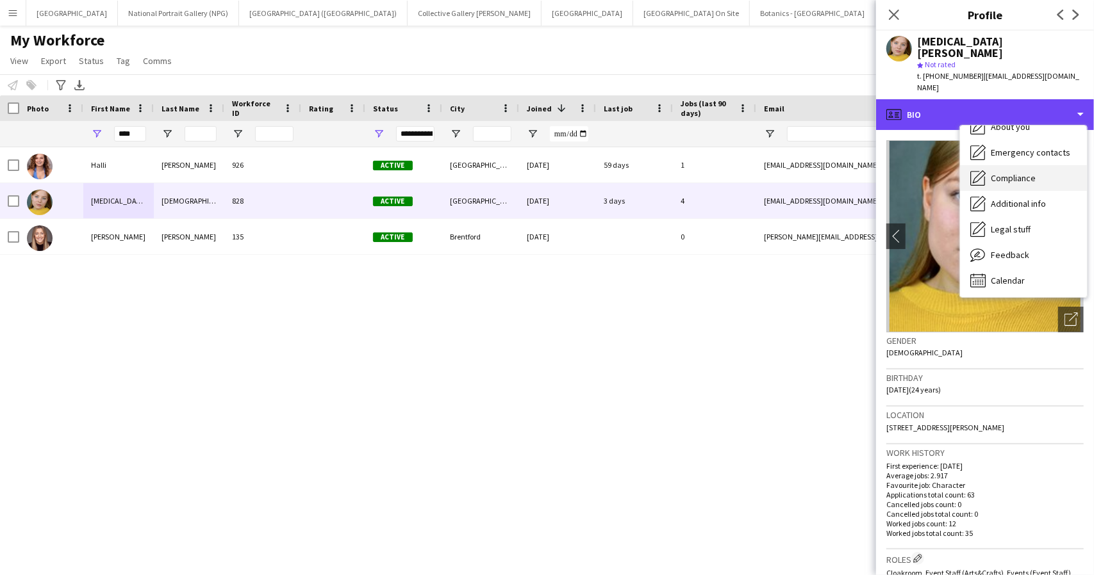
scroll to position [95, 0]
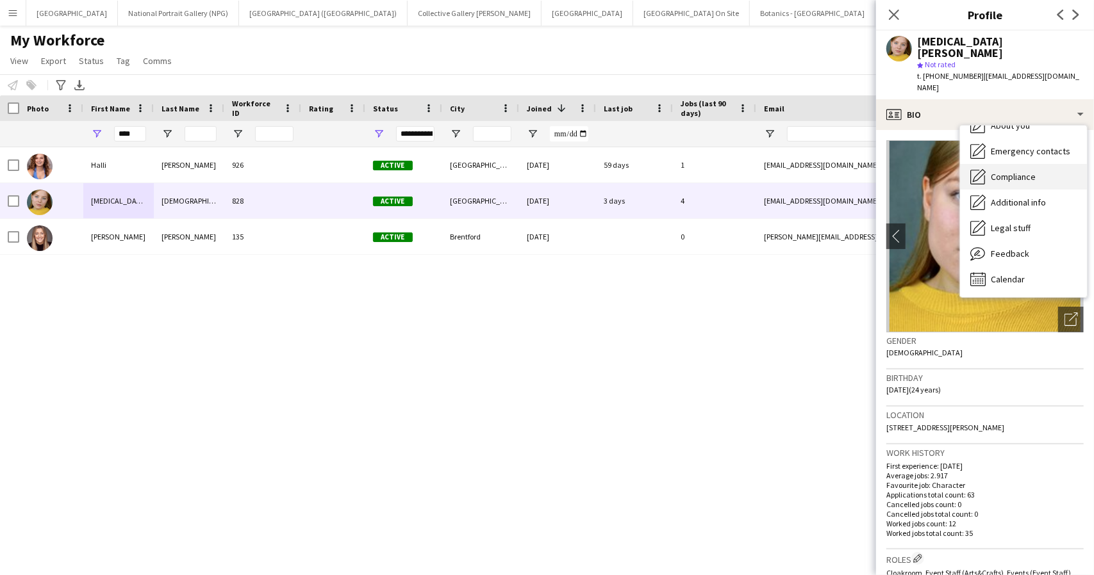
click at [1019, 274] on span "Calendar" at bounding box center [1007, 280] width 34 height 12
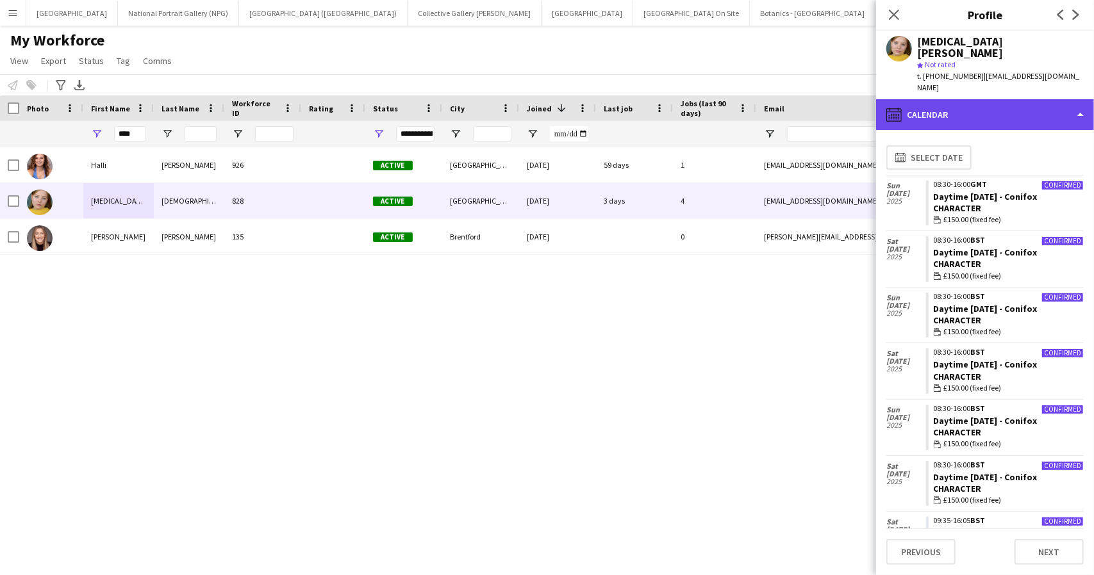
click at [1004, 99] on div "calendar-full Calendar" at bounding box center [985, 114] width 218 height 31
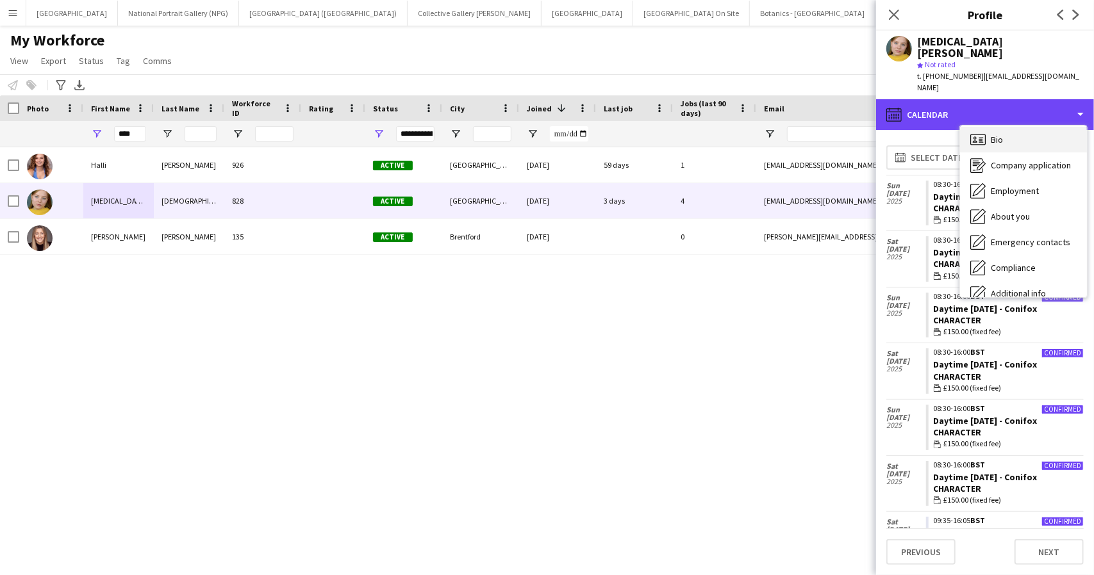
scroll to position [0, 0]
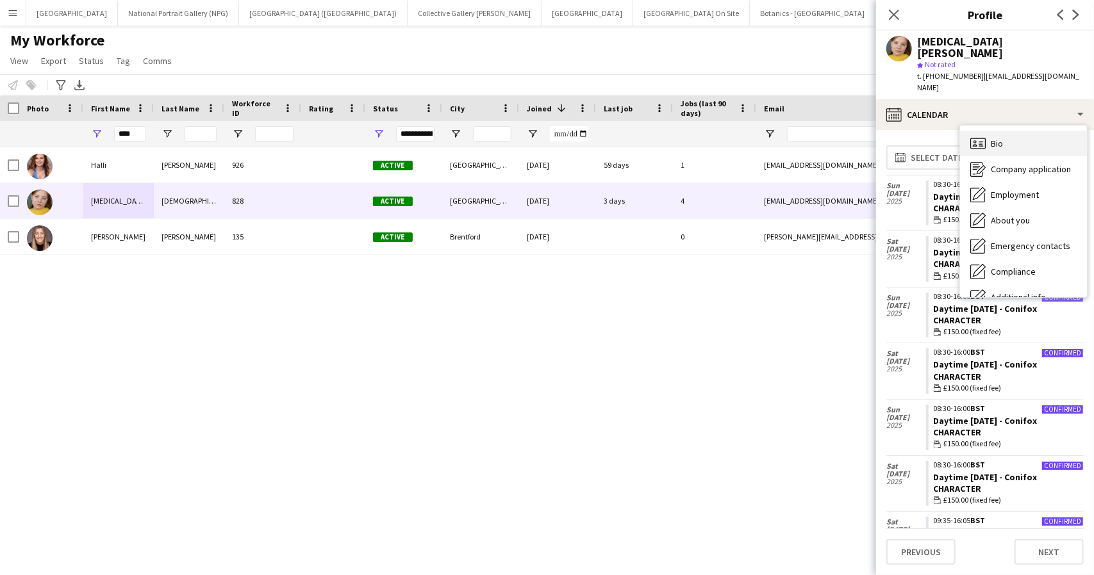
click at [1002, 138] on span "Bio" at bounding box center [996, 144] width 12 height 12
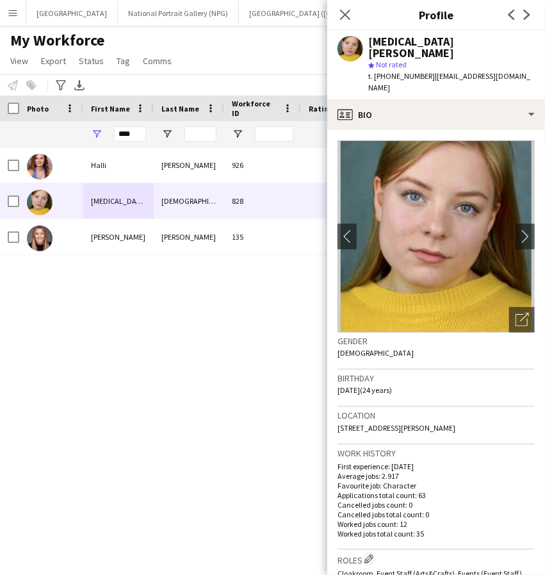
click at [446, 529] on p "Worked jobs total count: 35" at bounding box center [436, 534] width 197 height 10
drag, startPoint x: 422, startPoint y: 43, endPoint x: 368, endPoint y: 45, distance: 53.9
click at [368, 45] on div "[MEDICAL_DATA][PERSON_NAME]" at bounding box center [451, 47] width 167 height 23
drag, startPoint x: 484, startPoint y: 404, endPoint x: 338, endPoint y: 416, distance: 146.6
click at [338, 416] on div "Location [STREET_ADDRESS][PERSON_NAME]" at bounding box center [436, 425] width 197 height 37
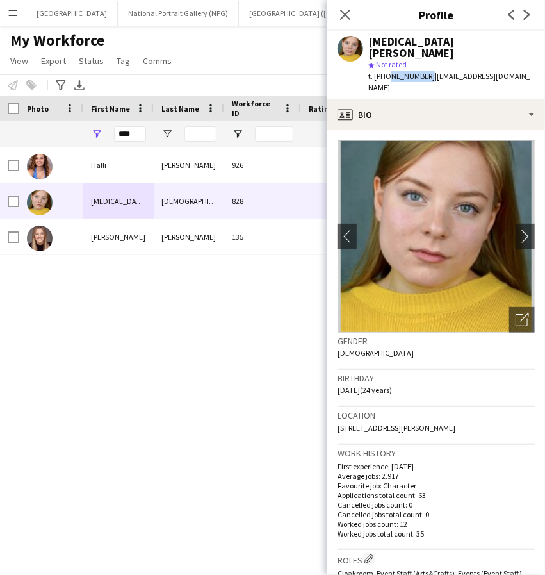
drag, startPoint x: 424, startPoint y: 66, endPoint x: 385, endPoint y: 67, distance: 39.1
click at [385, 71] on span "t. [PHONE_NUMBER]" at bounding box center [401, 76] width 67 height 10
drag, startPoint x: 520, startPoint y: 65, endPoint x: 429, endPoint y: 69, distance: 91.7
click at [429, 69] on div "[MEDICAL_DATA][PERSON_NAME] star Not rated t. [PHONE_NUMBER] | [EMAIL_ADDRESS][…" at bounding box center [436, 65] width 218 height 69
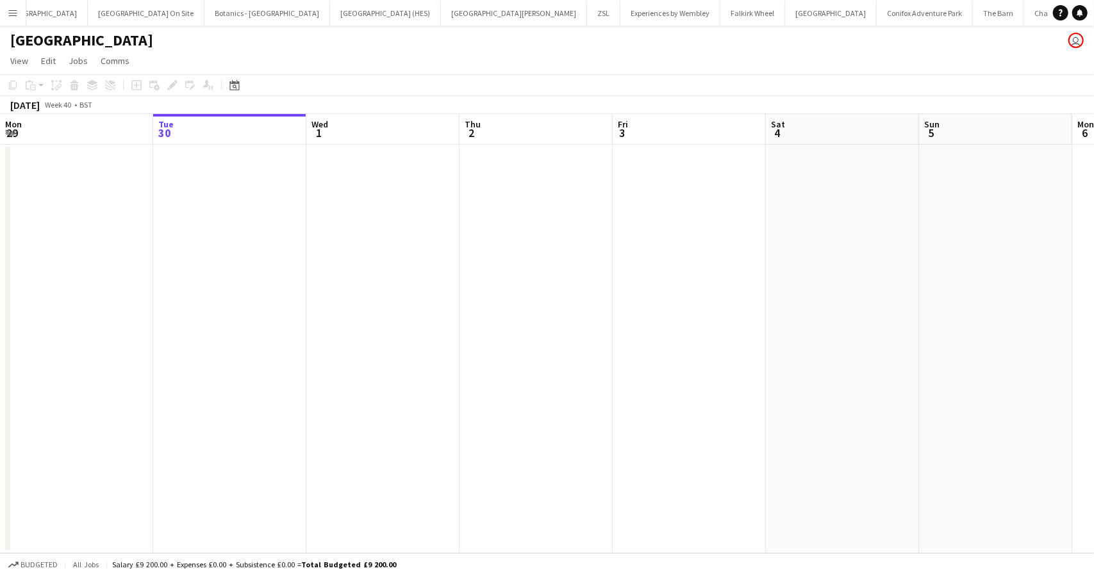
scroll to position [0, 546]
